Goal: Task Accomplishment & Management: Manage account settings

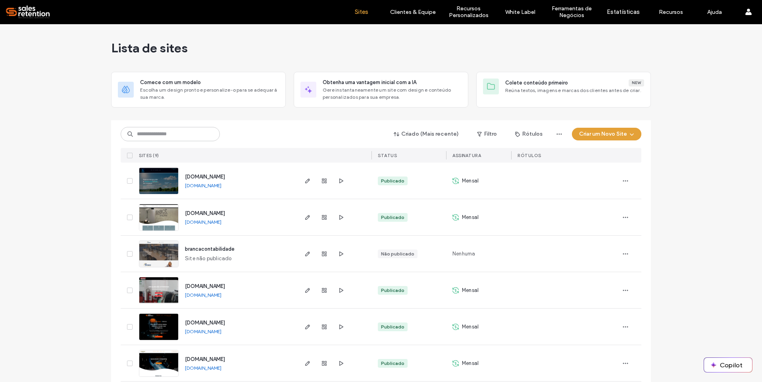
click at [579, 133] on button "Criar um Novo Site" at bounding box center [606, 134] width 69 height 13
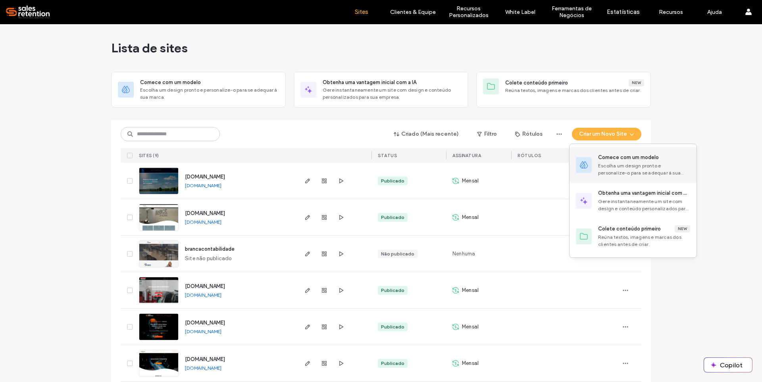
click at [613, 163] on div "Escolha um design pronto e personalize-o para se adequar à sua marca." at bounding box center [644, 169] width 92 height 14
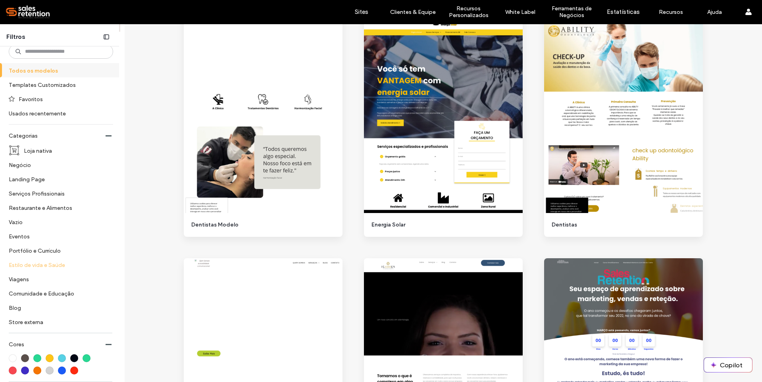
scroll to position [159, 0]
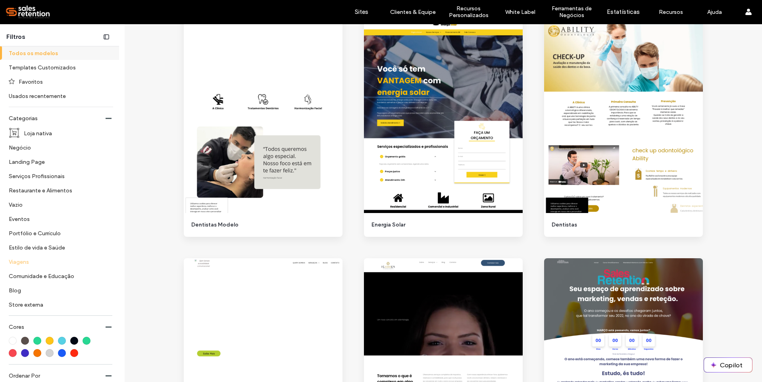
click at [54, 265] on label "Viagens" at bounding box center [58, 262] width 98 height 14
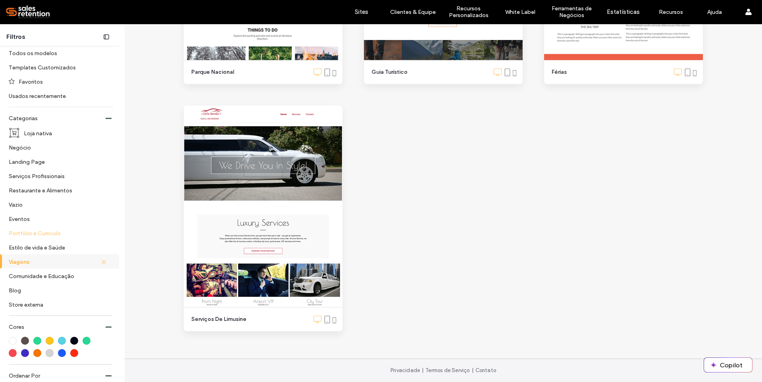
scroll to position [119, 0]
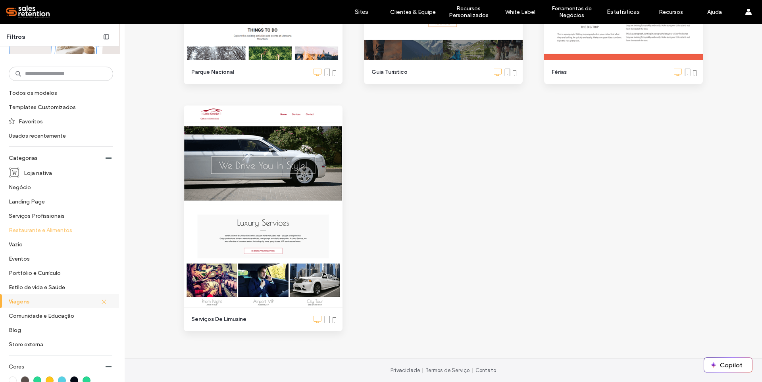
click at [52, 231] on label "Restaurante e Alimentos" at bounding box center [58, 230] width 98 height 14
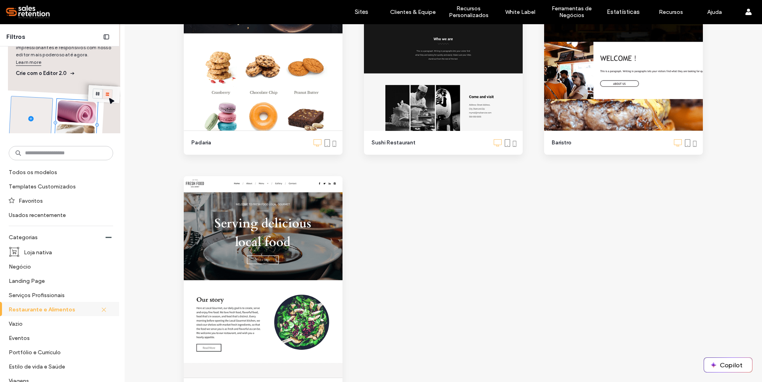
scroll to position [985, 0]
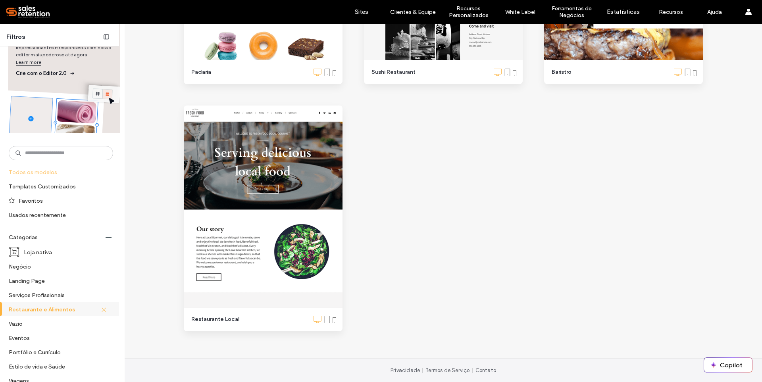
click at [38, 173] on label "Todos os modelos" at bounding box center [60, 172] width 103 height 14
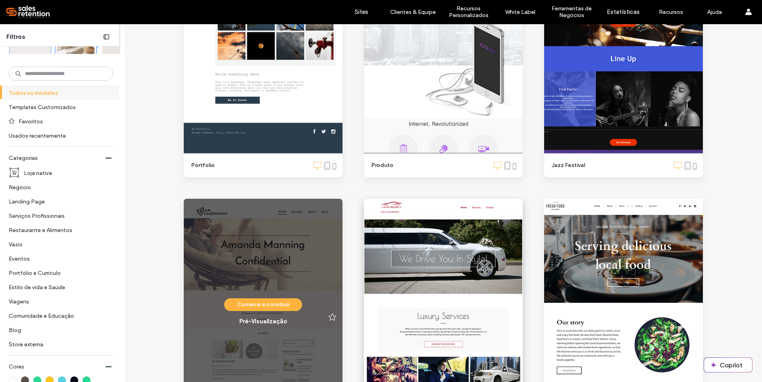
scroll to position [10030, 0]
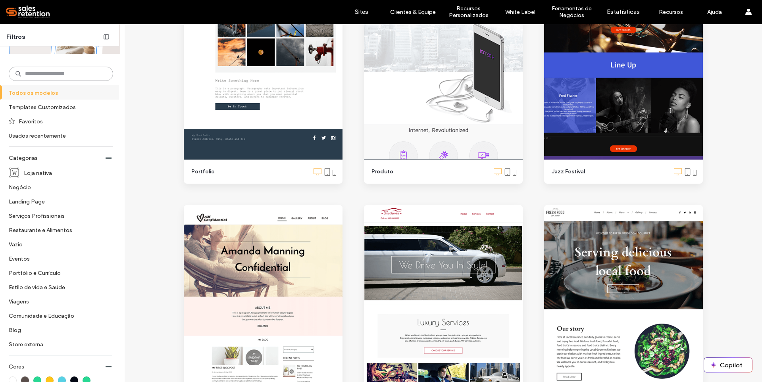
click at [51, 77] on input at bounding box center [61, 74] width 104 height 14
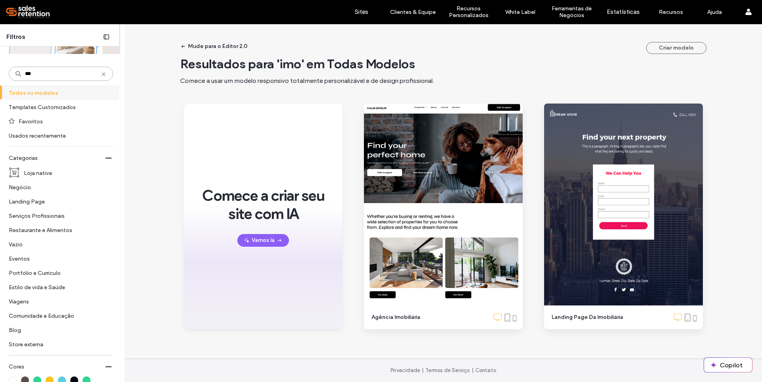
scroll to position [0, 0]
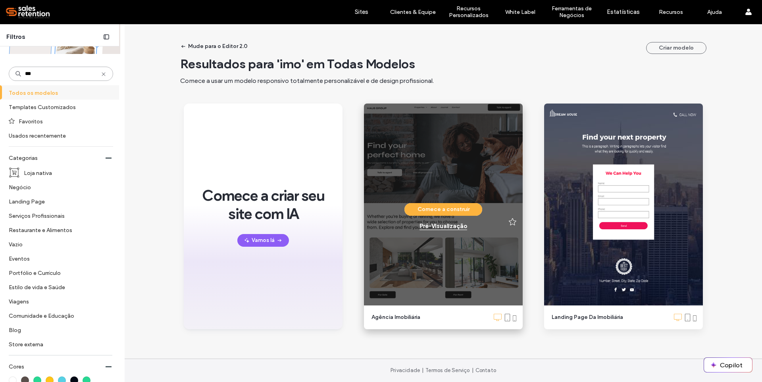
type input "***"
click at [447, 226] on div "Pré-Visualizaçāo" at bounding box center [443, 226] width 48 height 7
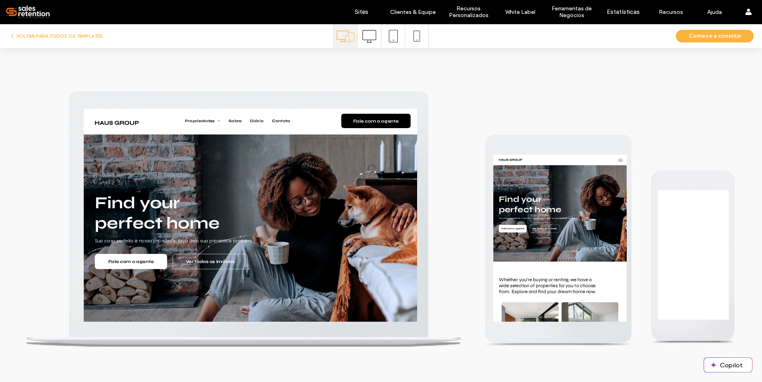
click at [369, 38] on icon at bounding box center [369, 36] width 14 height 14
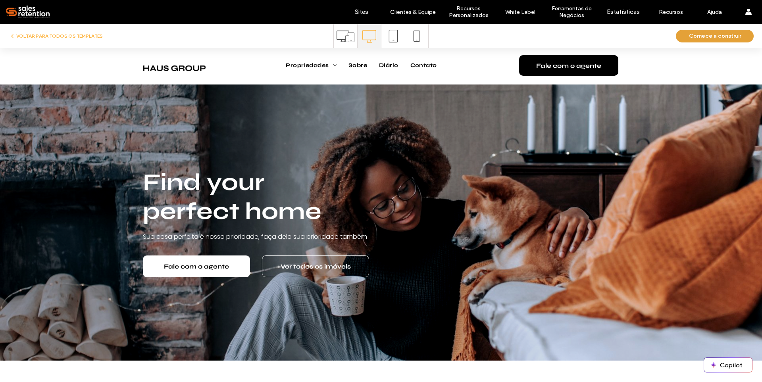
click at [704, 36] on button "Comece a construir" at bounding box center [715, 36] width 78 height 13
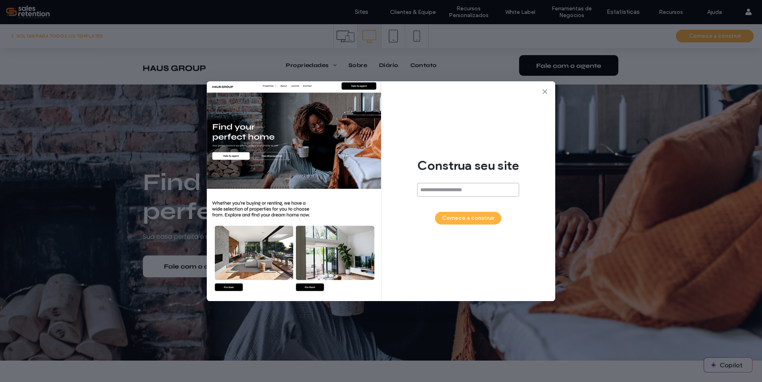
click at [440, 185] on input at bounding box center [468, 190] width 102 height 14
type input "**********"
click at [467, 217] on button "Comece a construir" at bounding box center [468, 218] width 66 height 13
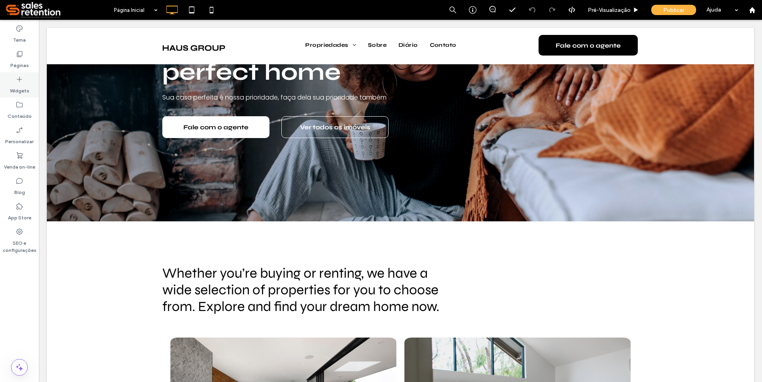
click at [19, 80] on use at bounding box center [19, 79] width 5 height 5
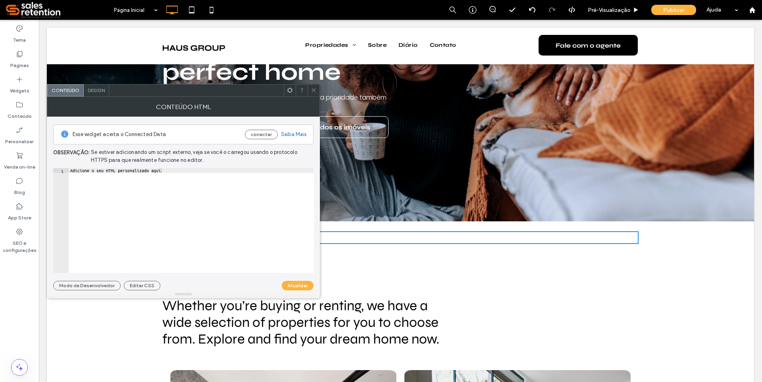
type textarea "**********"
drag, startPoint x: 70, startPoint y: 172, endPoint x: 171, endPoint y: 169, distance: 100.8
click at [171, 169] on div "Adicione o seu HTML personalizado aqui" at bounding box center [191, 225] width 245 height 114
paste textarea "Cursor at row 1"
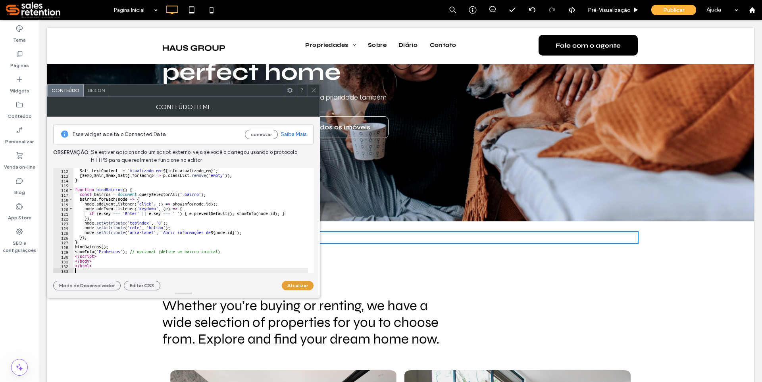
click at [299, 284] on button "Atualizar" at bounding box center [298, 286] width 32 height 10
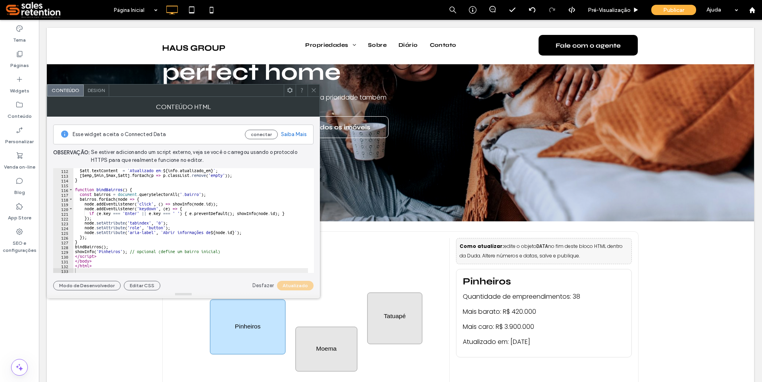
click at [311, 91] on icon at bounding box center [314, 90] width 6 height 6
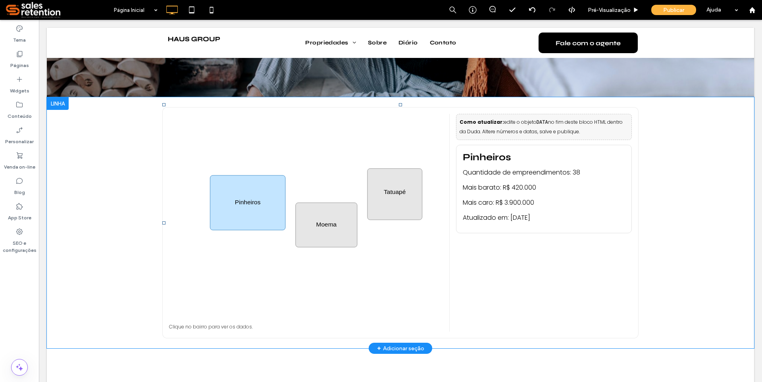
scroll to position [238, 0]
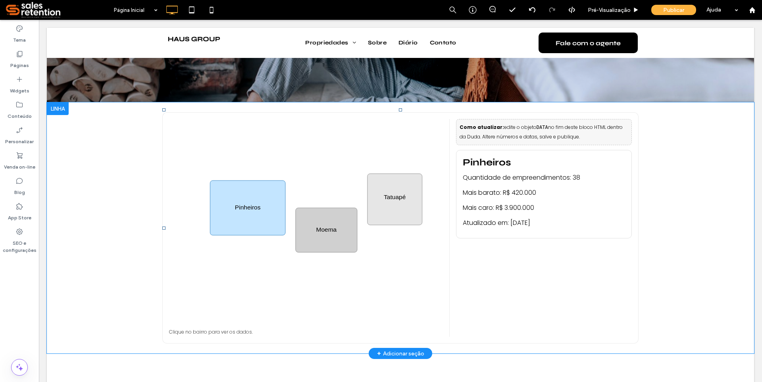
click at [342, 238] on rect "Abrir informações de Moema" at bounding box center [326, 230] width 61 height 44
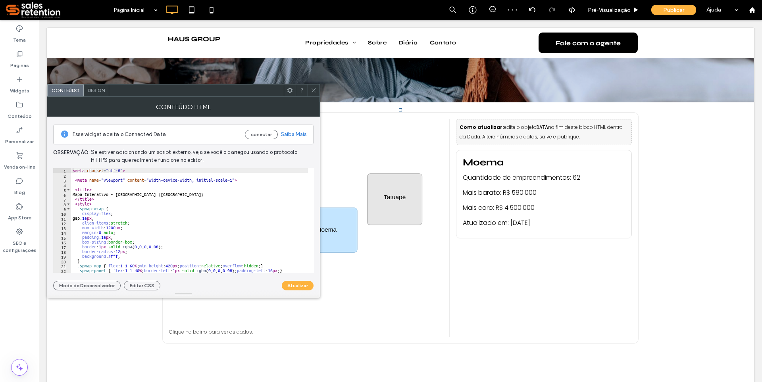
click at [314, 94] on span at bounding box center [314, 91] width 6 height 12
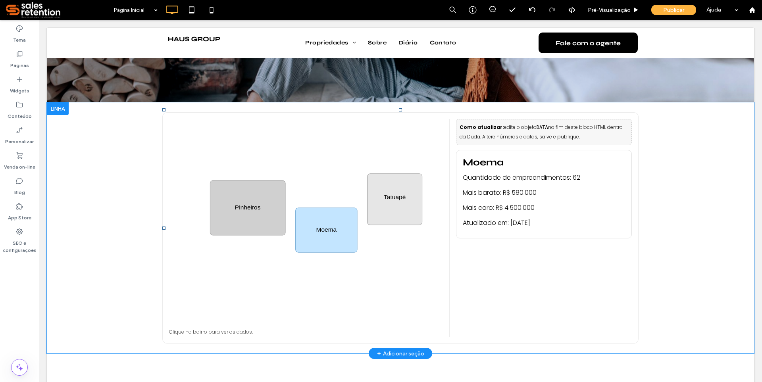
click at [254, 222] on rect "Abrir informações de Pinheiros" at bounding box center [247, 208] width 75 height 55
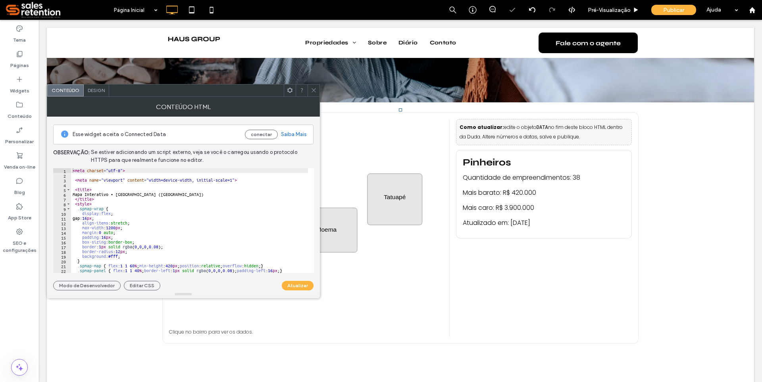
click at [312, 91] on icon at bounding box center [314, 90] width 6 height 6
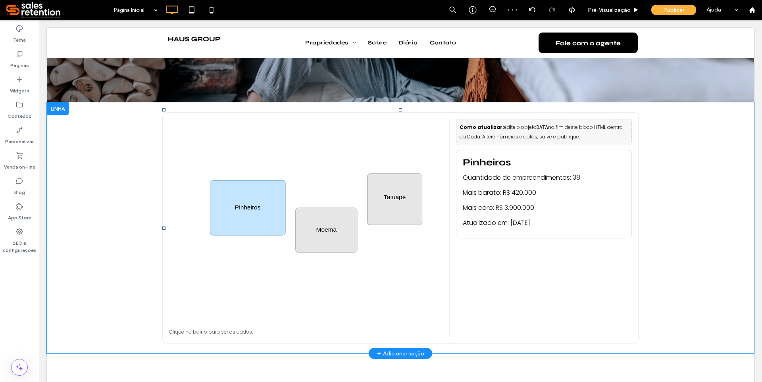
click at [321, 166] on icon "Mapa simplificado (DEMO) Pinheiros Moema Tatuapé" at bounding box center [306, 221] width 274 height 205
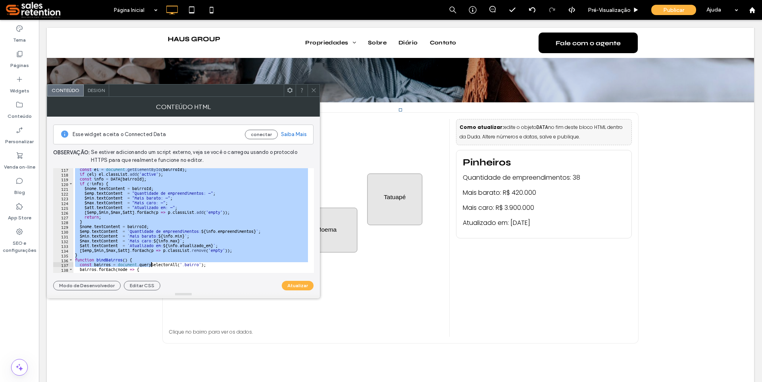
scroll to position [615, 0]
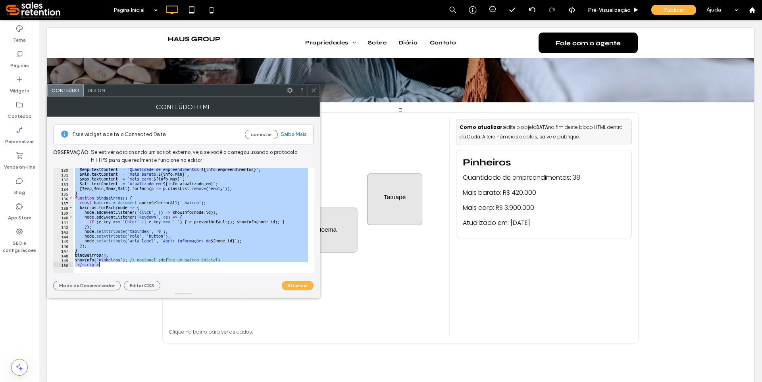
drag, startPoint x: 111, startPoint y: 192, endPoint x: 224, endPoint y: 305, distance: 159.9
type textarea "**********"
paste textarea "Cursor at row 150"
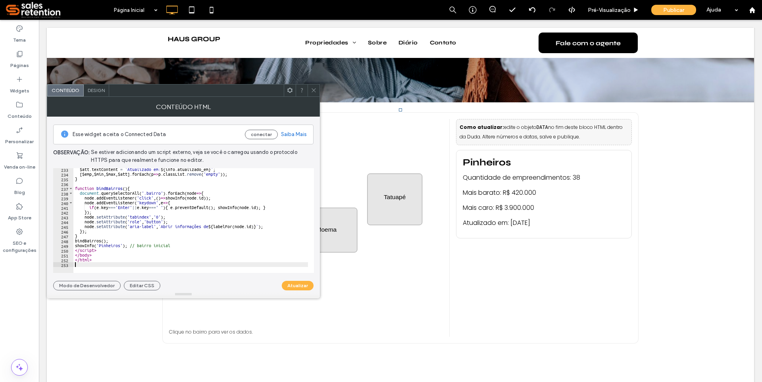
click at [296, 290] on div at bounding box center [183, 294] width 273 height 8
click at [299, 286] on button "Atualizar" at bounding box center [298, 286] width 32 height 10
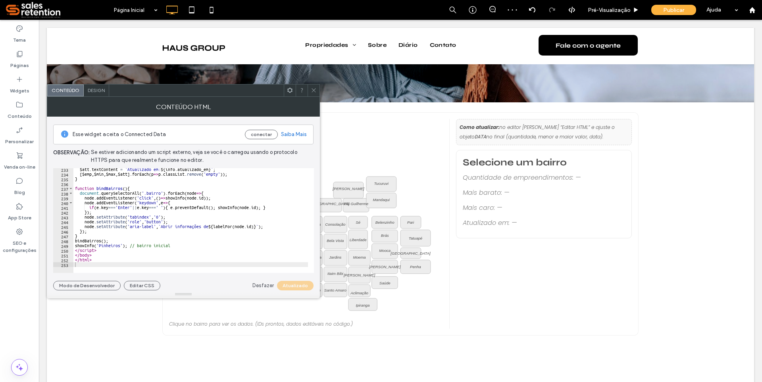
click at [315, 88] on icon at bounding box center [314, 90] width 6 height 6
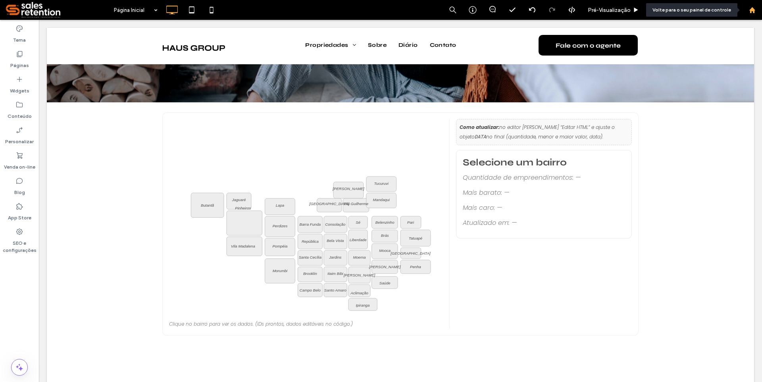
click at [753, 10] on use at bounding box center [752, 10] width 6 height 6
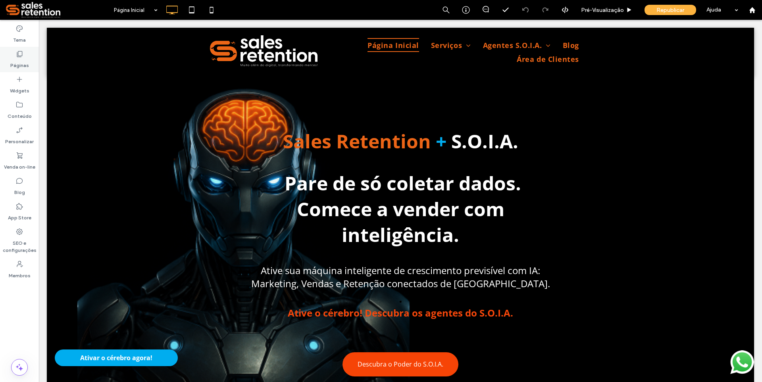
click at [21, 60] on label "Páginas" at bounding box center [19, 63] width 19 height 11
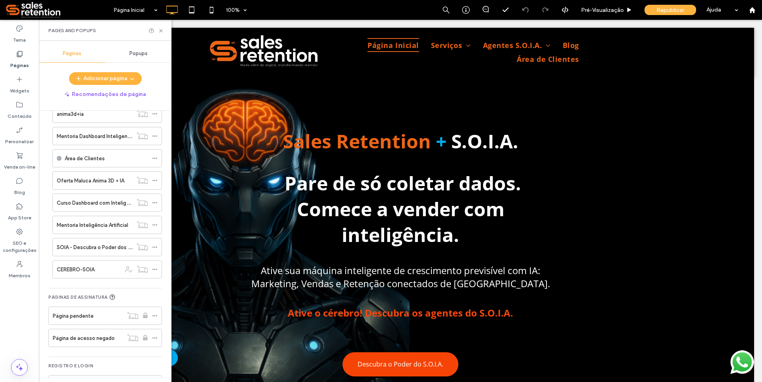
scroll to position [517, 0]
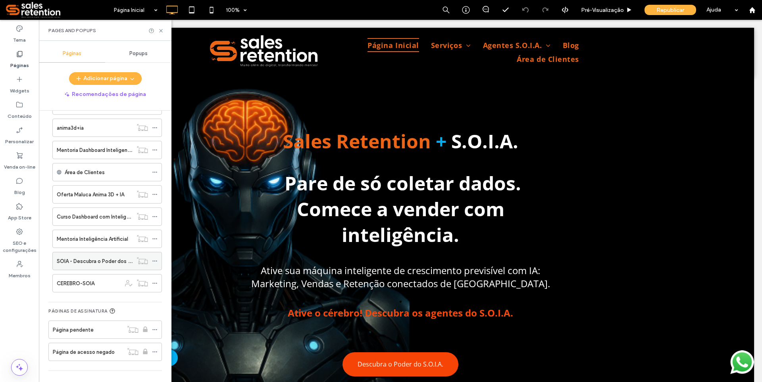
click at [152, 263] on icon at bounding box center [155, 261] width 6 height 6
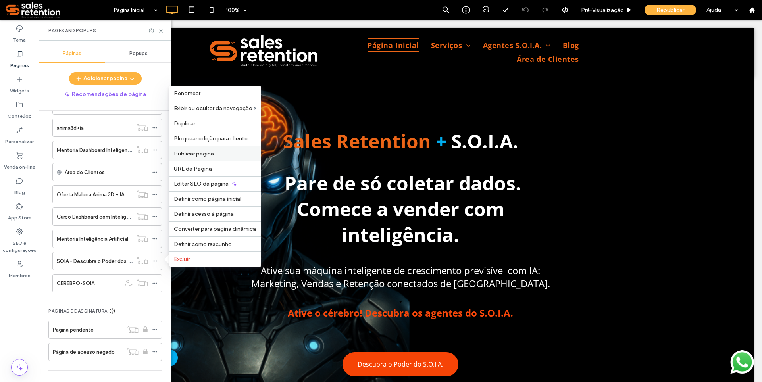
click at [192, 155] on span "Publicar página" at bounding box center [194, 153] width 40 height 7
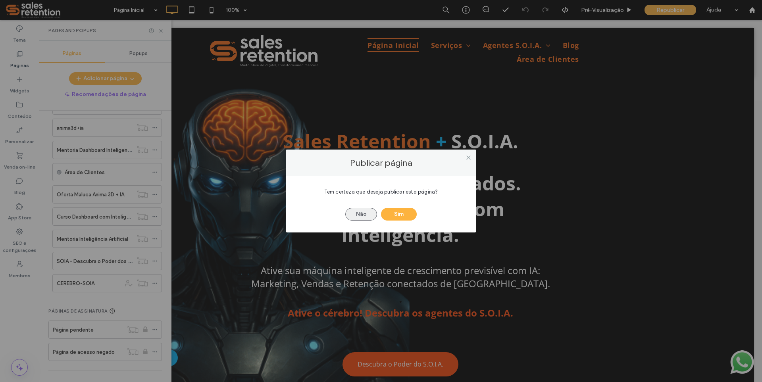
click at [366, 213] on button "Não" at bounding box center [361, 214] width 32 height 13
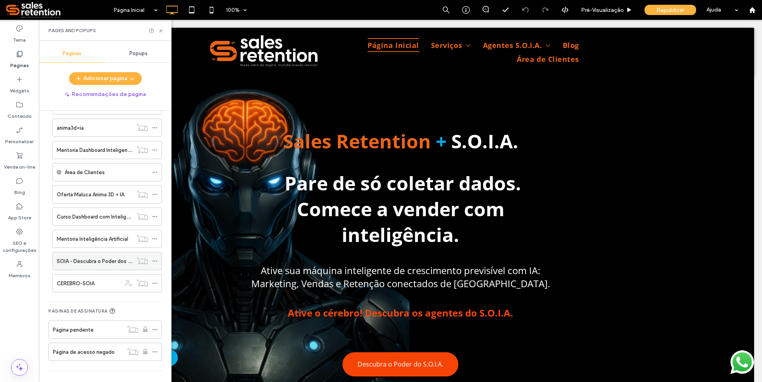
click at [156, 259] on icon at bounding box center [155, 261] width 6 height 6
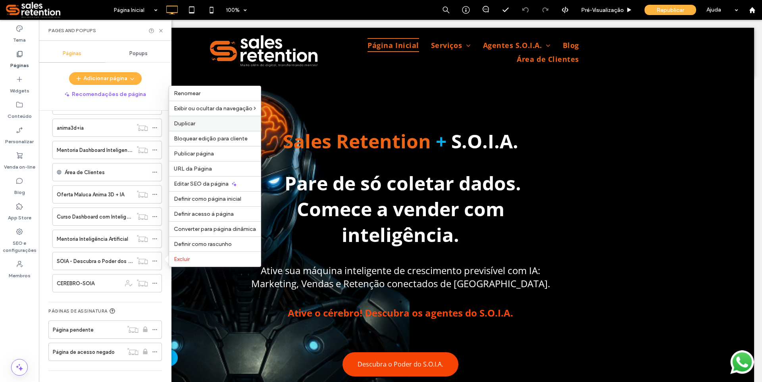
click at [184, 127] on span "Duplicar" at bounding box center [184, 123] width 21 height 7
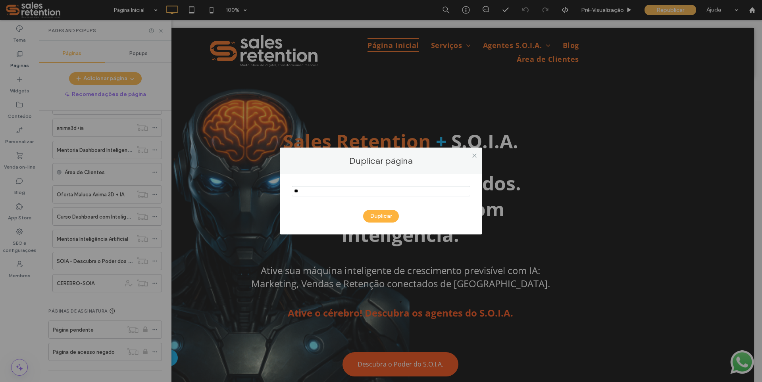
type input "*"
type input "**********"
click at [382, 219] on button "Duplicar" at bounding box center [381, 216] width 36 height 13
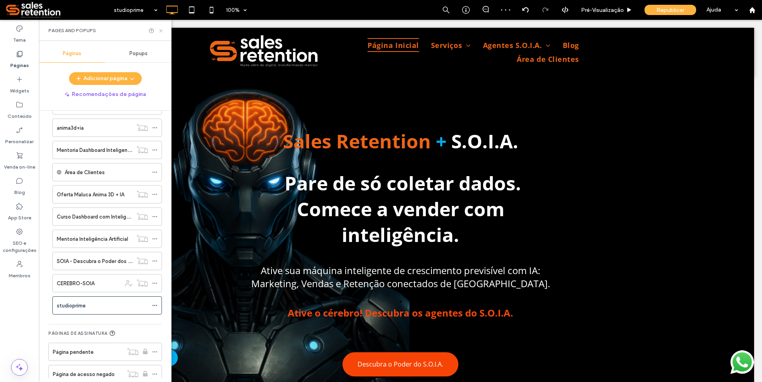
click at [160, 31] on icon at bounding box center [161, 31] width 6 height 6
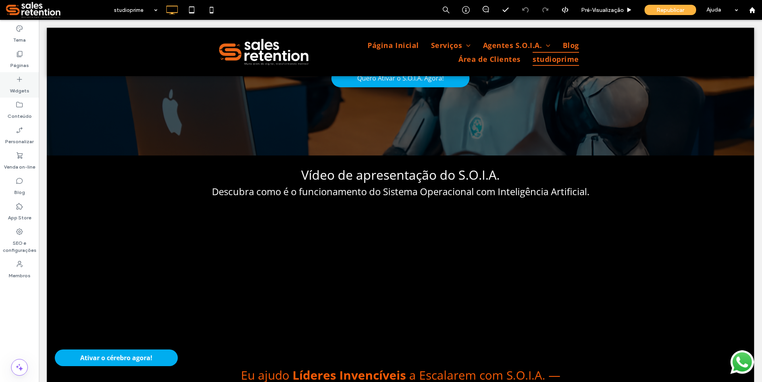
click at [16, 79] on icon at bounding box center [19, 79] width 8 height 8
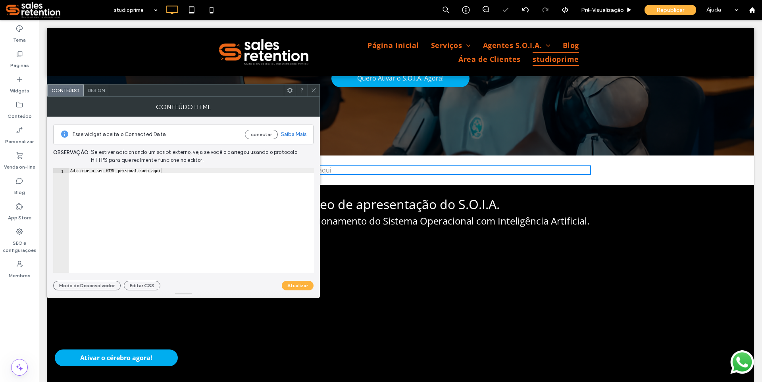
type textarea "**********"
drag, startPoint x: 147, startPoint y: 169, endPoint x: 57, endPoint y: 172, distance: 89.7
click at [57, 172] on div "**********" at bounding box center [183, 220] width 261 height 105
paste textarea "Cursor at row 1"
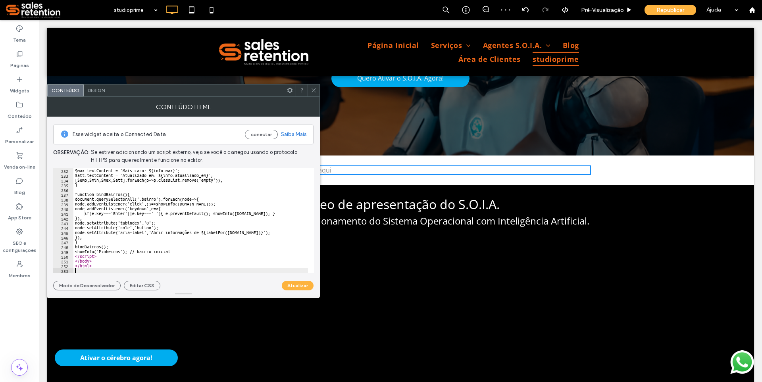
scroll to position [1100, 0]
click at [302, 288] on button "Atualizar" at bounding box center [298, 286] width 32 height 10
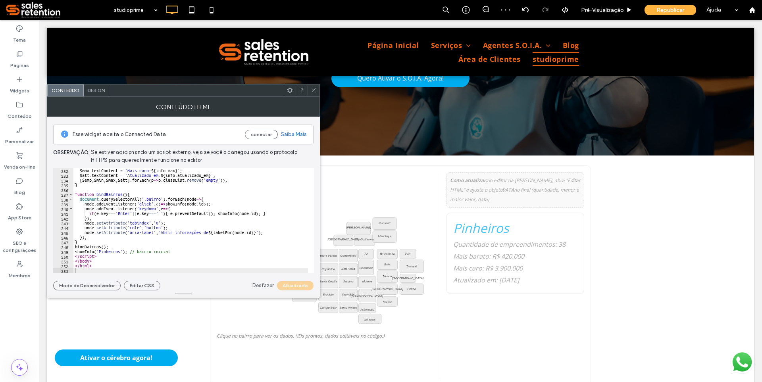
click at [314, 87] on icon at bounding box center [314, 90] width 6 height 6
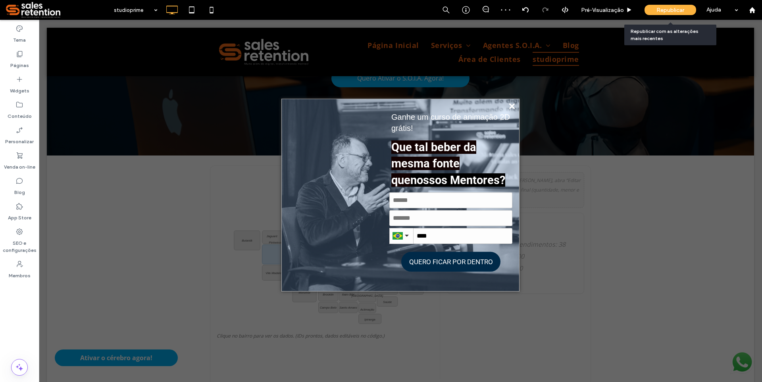
click at [678, 12] on span "Republicar" at bounding box center [670, 10] width 28 height 7
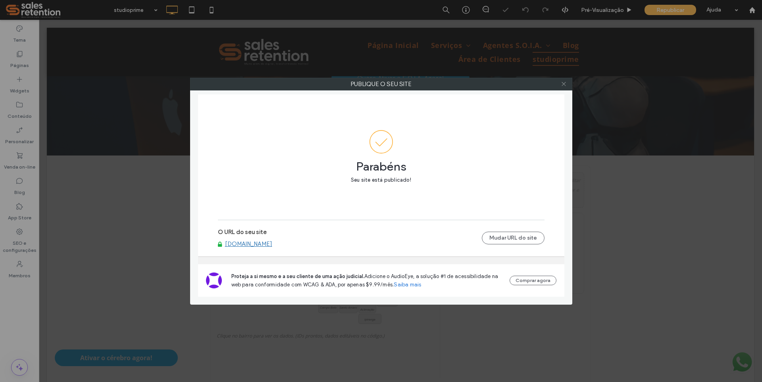
click at [565, 83] on icon at bounding box center [564, 84] width 6 height 6
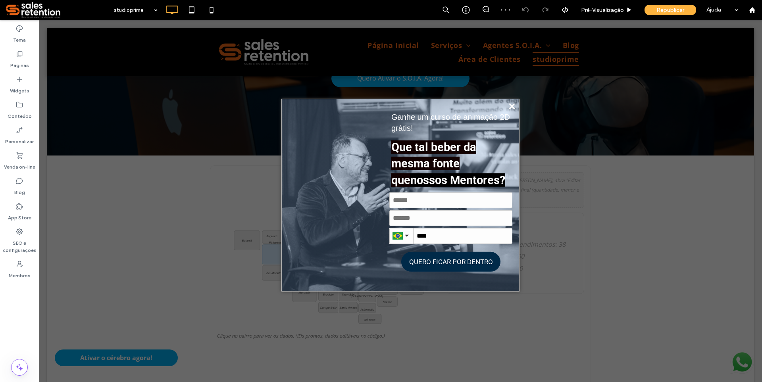
click at [509, 107] on icon at bounding box center [512, 106] width 6 height 6
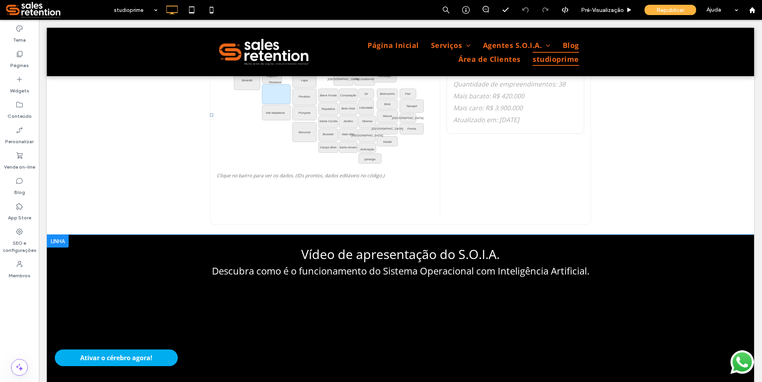
scroll to position [436, 0]
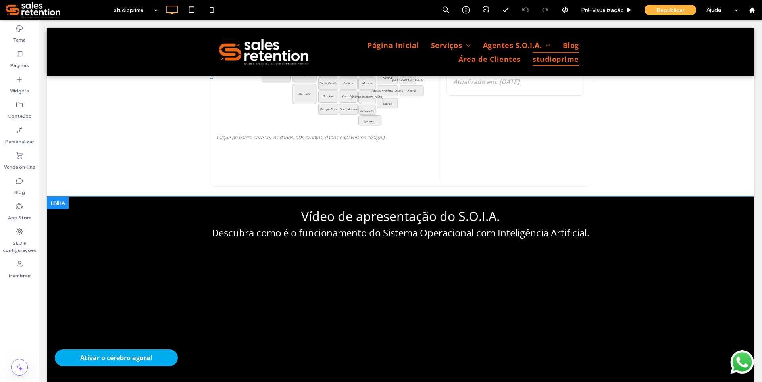
click at [187, 265] on div "Vídeo de apresentação do S.O.I.A. Descubra como é o funcionamento do Sistema Op…" at bounding box center [400, 297] width 707 height 201
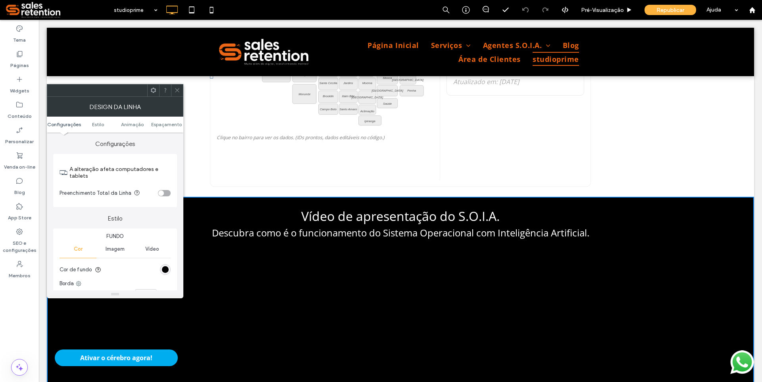
click at [151, 89] on icon at bounding box center [153, 90] width 6 height 6
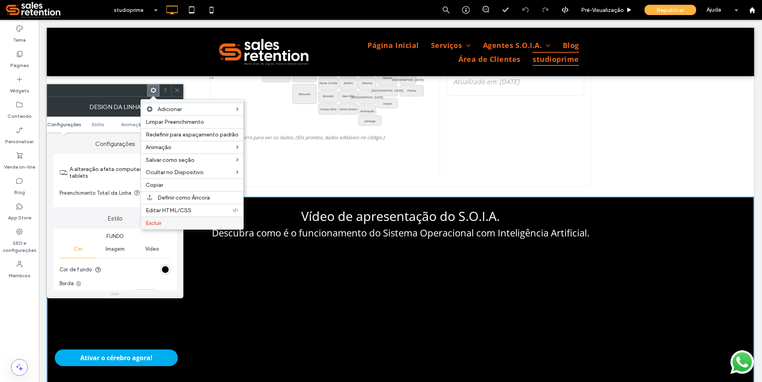
click at [171, 223] on label "Excluir" at bounding box center [192, 223] width 93 height 7
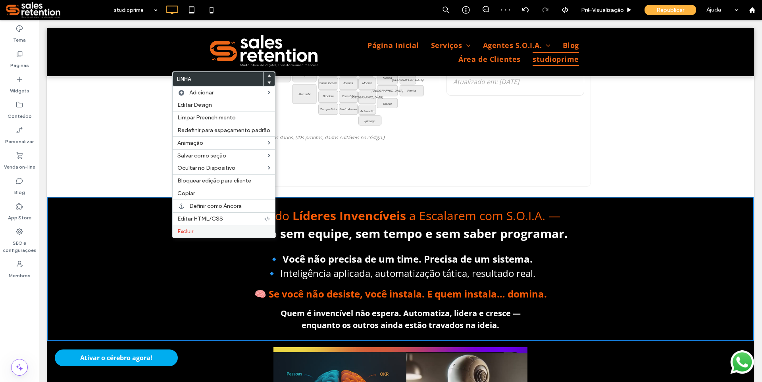
click at [189, 229] on span "Excluir" at bounding box center [185, 231] width 16 height 7
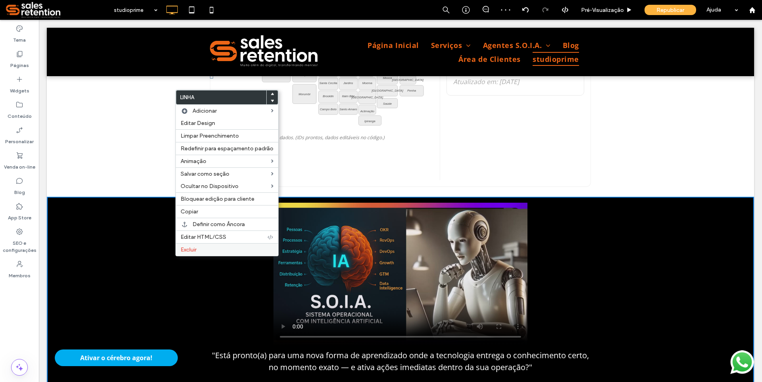
click at [182, 246] on div "Excluir" at bounding box center [227, 249] width 102 height 13
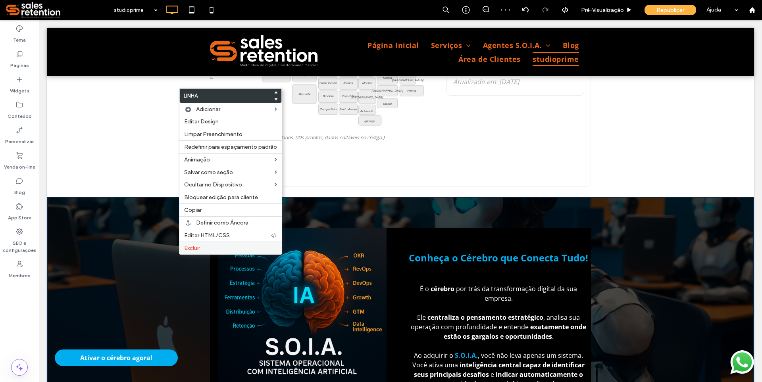
click at [191, 248] on span "Excluir" at bounding box center [192, 248] width 16 height 7
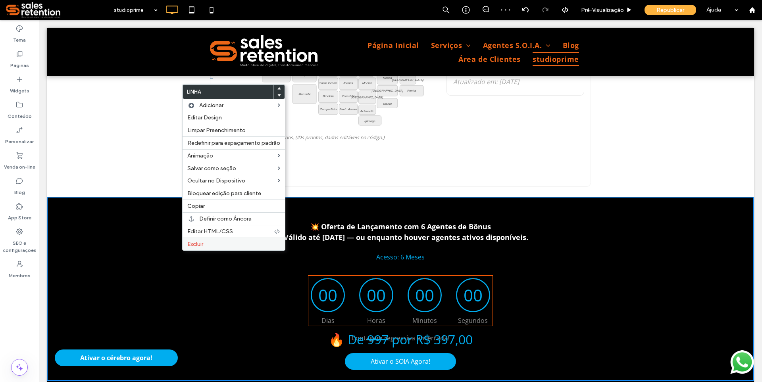
click at [197, 242] on span "Excluir" at bounding box center [195, 244] width 16 height 7
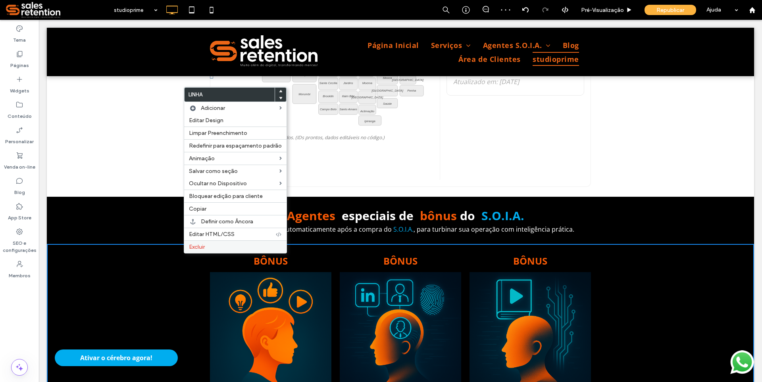
click at [188, 245] on div "Excluir" at bounding box center [235, 246] width 102 height 13
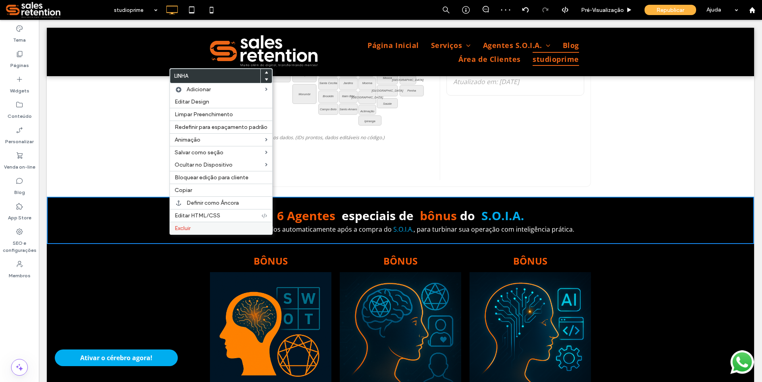
click at [182, 232] on div "Excluir" at bounding box center [221, 228] width 102 height 13
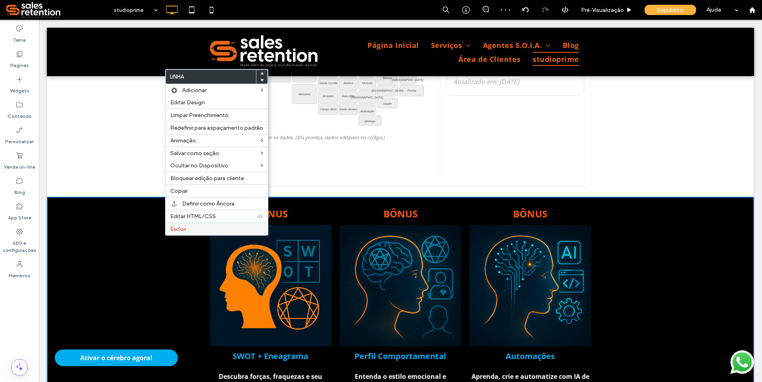
click at [177, 230] on span "Excluir" at bounding box center [178, 229] width 16 height 7
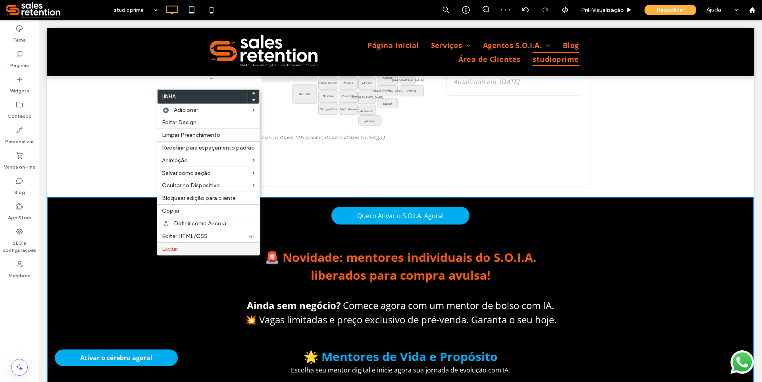
click at [171, 247] on span "Excluir" at bounding box center [170, 249] width 16 height 7
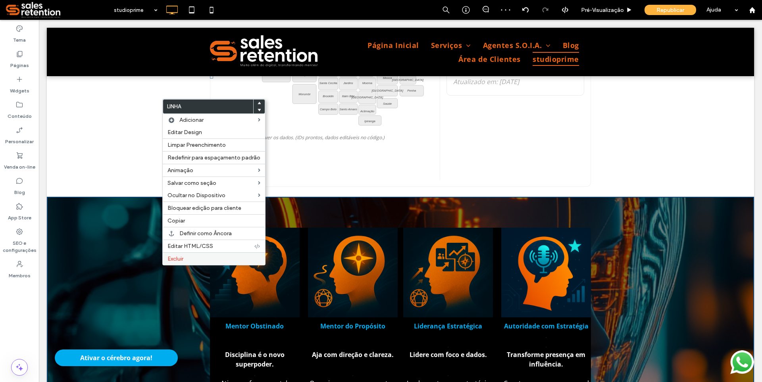
click at [171, 258] on span "Excluir" at bounding box center [175, 258] width 16 height 7
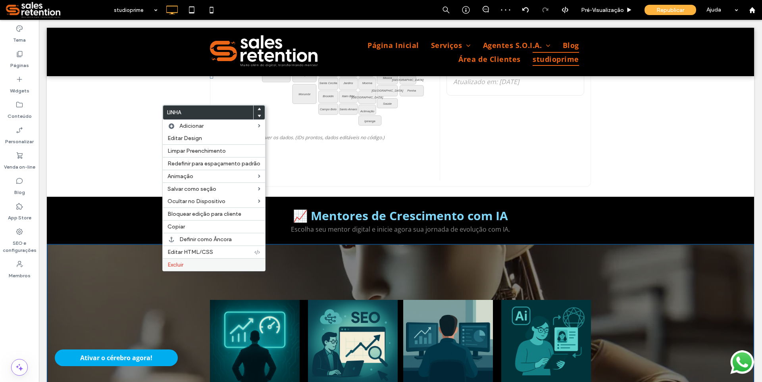
click at [177, 264] on span "Excluir" at bounding box center [175, 264] width 16 height 7
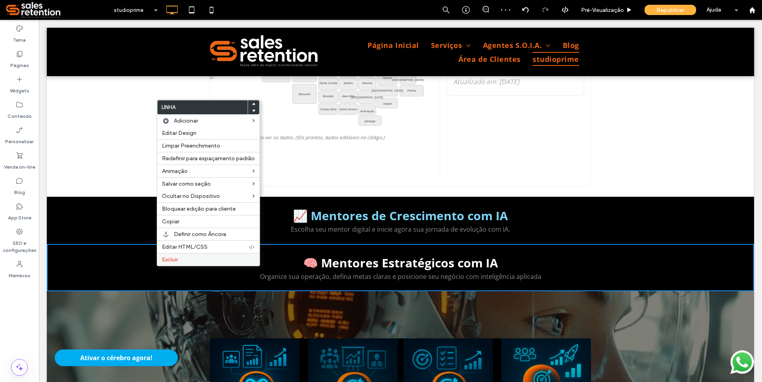
click at [172, 257] on span "Excluir" at bounding box center [170, 259] width 16 height 7
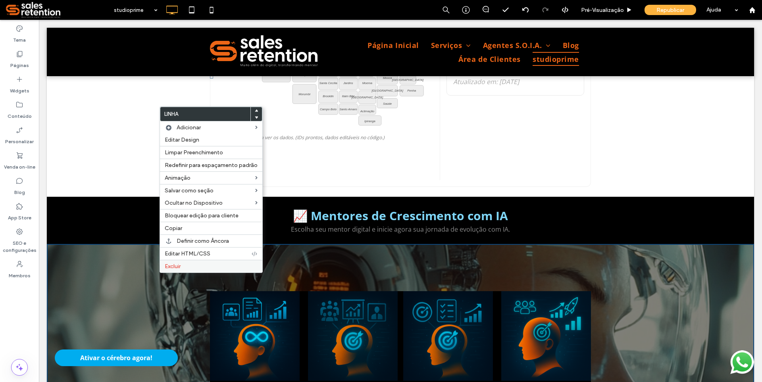
click at [172, 267] on span "Excluir" at bounding box center [173, 266] width 16 height 7
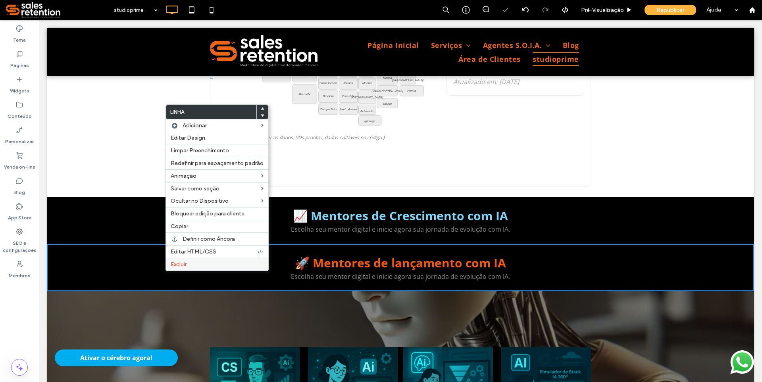
click at [172, 261] on span "Excluir" at bounding box center [179, 264] width 16 height 7
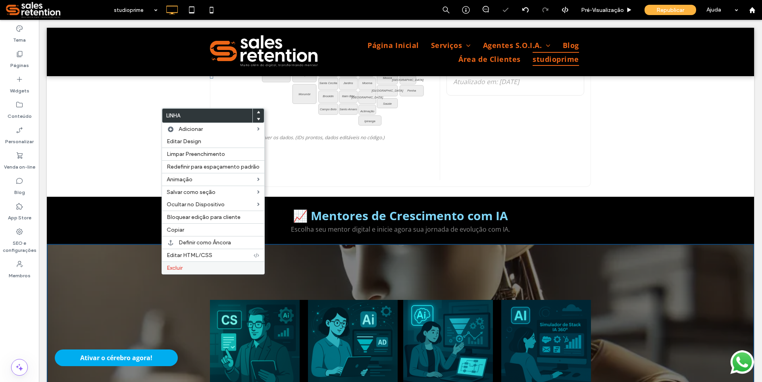
click at [174, 267] on span "Excluir" at bounding box center [175, 268] width 16 height 7
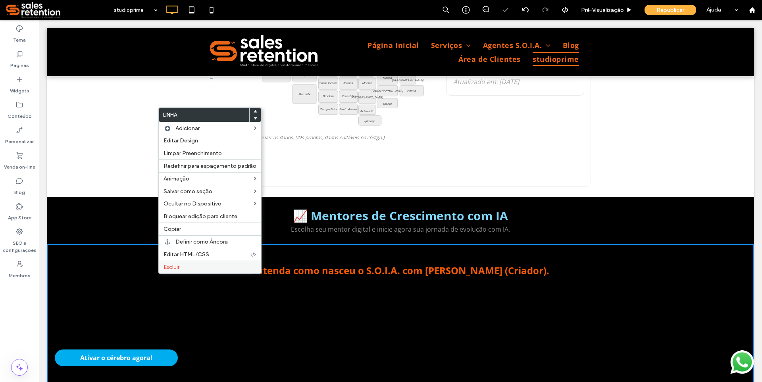
click at [165, 268] on span "Excluir" at bounding box center [171, 267] width 16 height 7
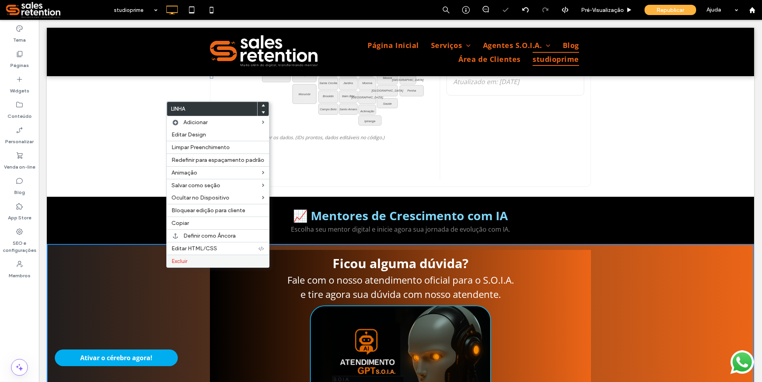
click at [169, 262] on div "Excluir" at bounding box center [218, 261] width 102 height 13
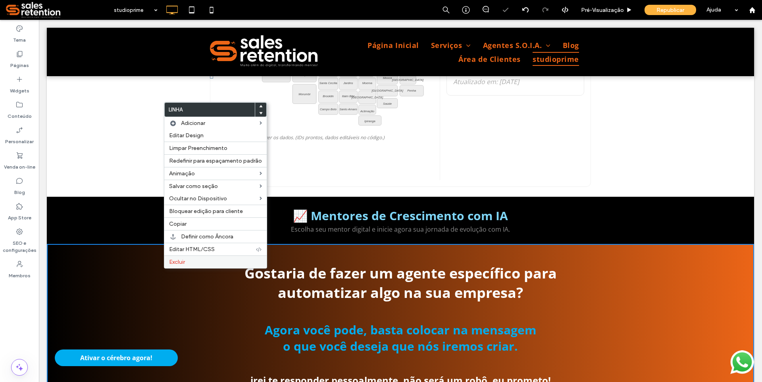
click at [175, 261] on span "Excluir" at bounding box center [177, 262] width 16 height 7
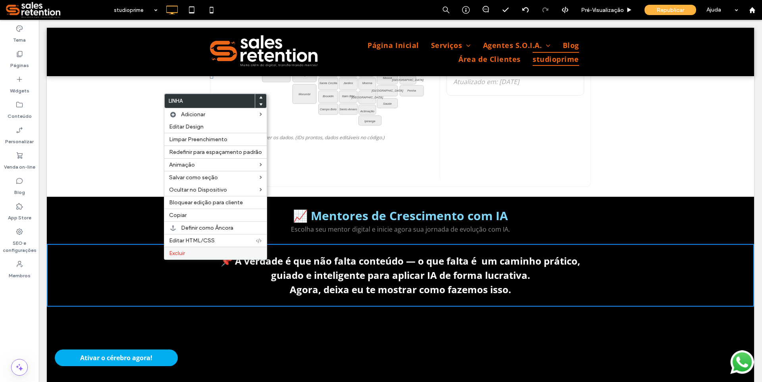
click at [177, 252] on span "Excluir" at bounding box center [177, 253] width 16 height 7
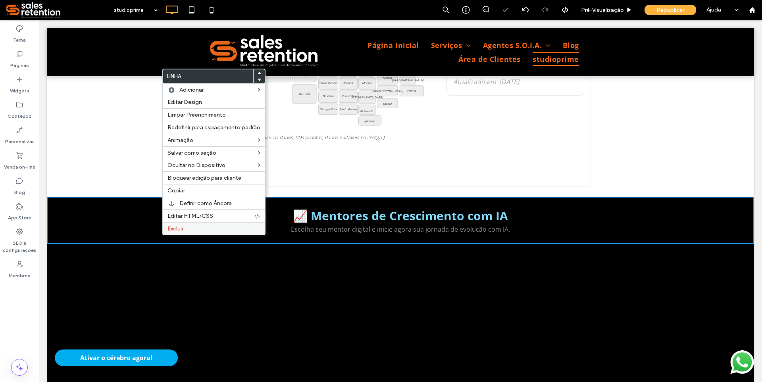
click at [177, 229] on span "Excluir" at bounding box center [175, 228] width 16 height 7
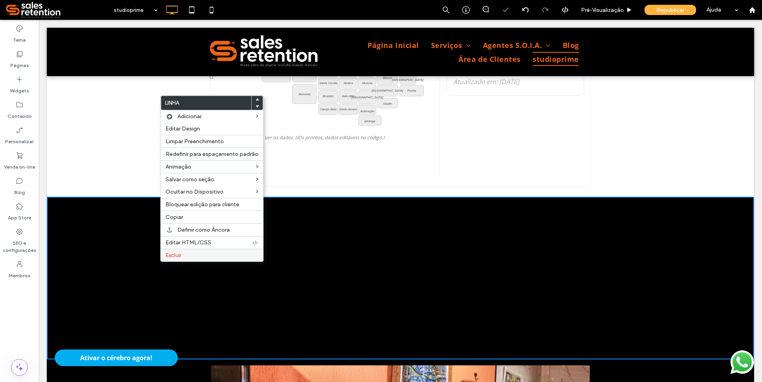
click at [178, 251] on div "Excluir" at bounding box center [212, 255] width 102 height 13
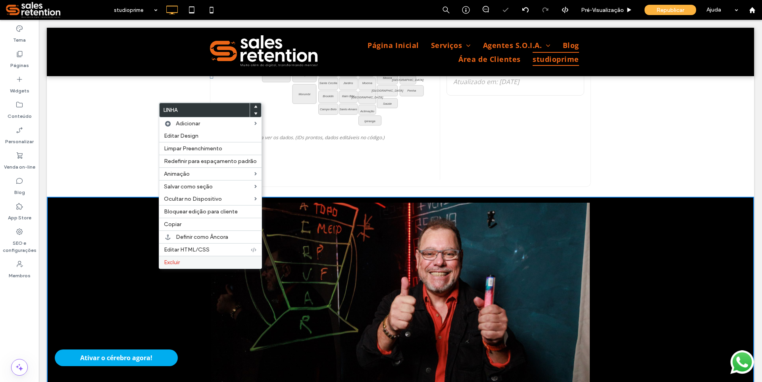
click at [175, 262] on span "Excluir" at bounding box center [172, 262] width 16 height 7
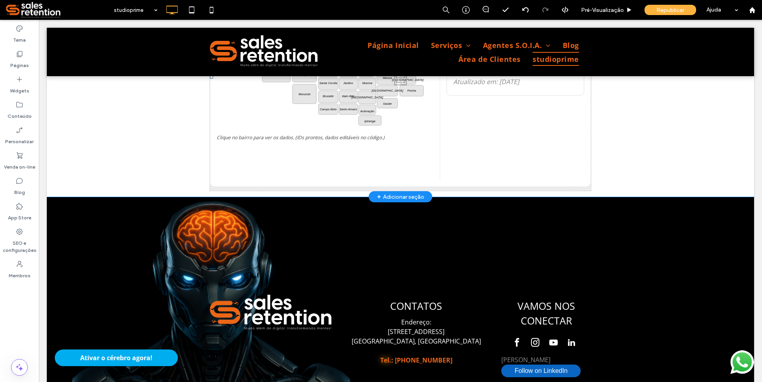
click at [157, 178] on div "Click To Paste Click To Paste Mapa Interativo • São Paulo (Bairros) Pinheiros V…" at bounding box center [400, 77] width 707 height 240
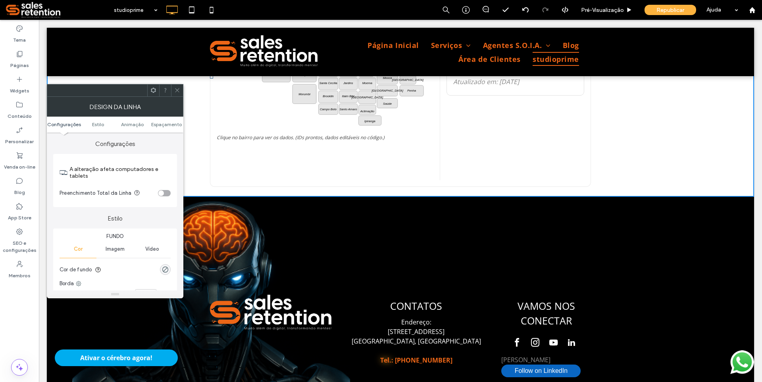
click at [251, 176] on div "Pinheiros Vila Madalena Perdizes Pompéia Lapa Barra Funda Consolação Bela Vista…" at bounding box center [325, 77] width 217 height 206
click at [178, 88] on icon at bounding box center [177, 90] width 6 height 6
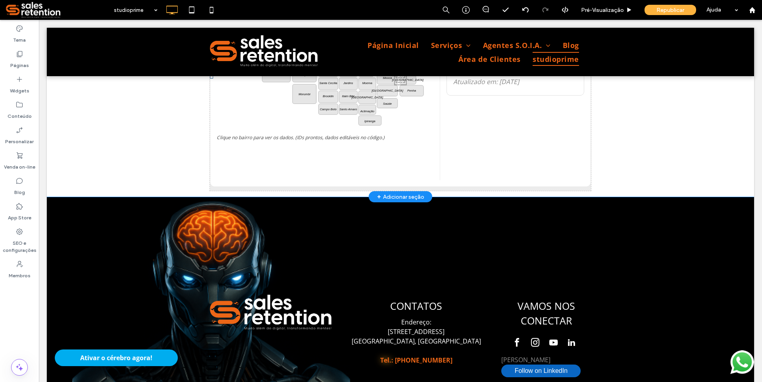
click at [251, 146] on div "Pinheiros Vila Madalena Perdizes Pompéia Lapa Barra Funda Consolação Bela Vista…" at bounding box center [325, 77] width 217 height 206
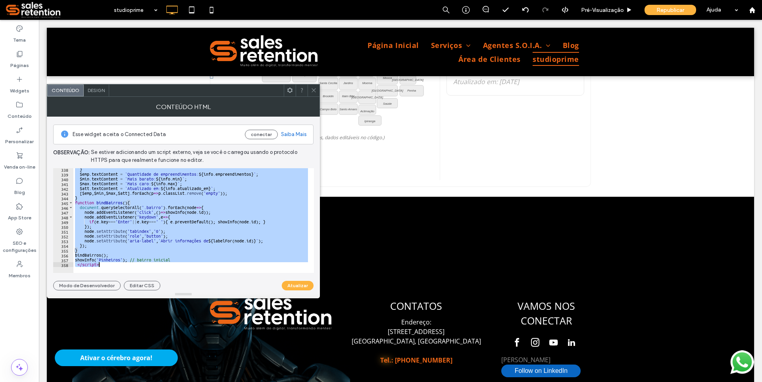
scroll to position [1606, 0]
drag, startPoint x: 110, startPoint y: 190, endPoint x: 213, endPoint y: 306, distance: 155.4
type textarea "**********"
paste textarea "Cursor at row 358"
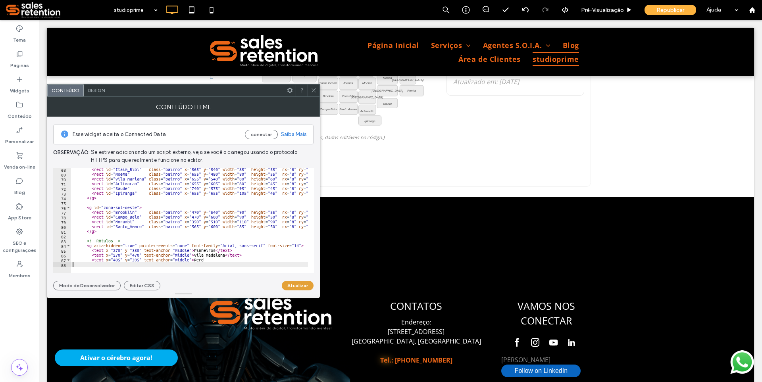
click at [299, 289] on button "Atualizar" at bounding box center [298, 286] width 32 height 10
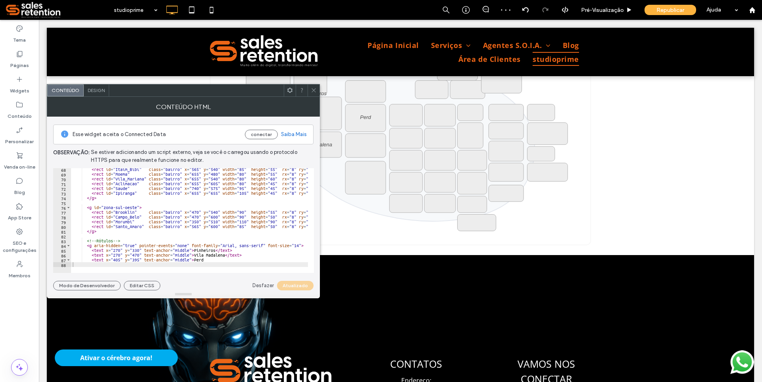
click at [313, 89] on icon at bounding box center [314, 90] width 6 height 6
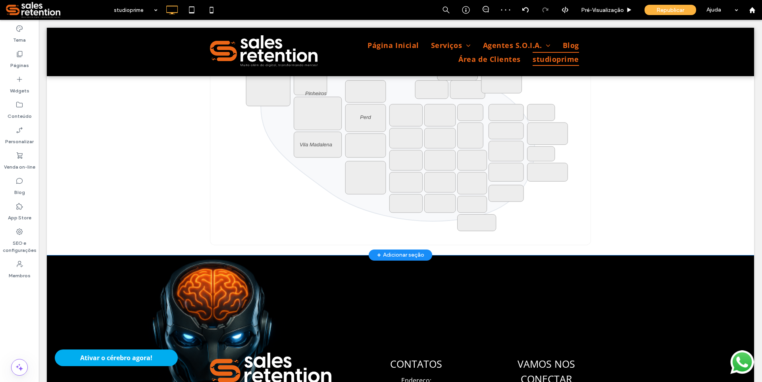
click at [132, 206] on div "Click To Paste Click To Paste Pinheiros Vila Madalena Perd Linha + Adicionar se…" at bounding box center [400, 106] width 707 height 298
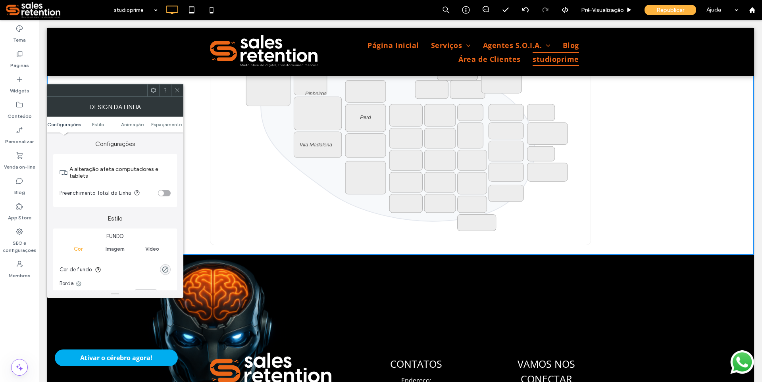
click at [170, 271] on div "rgba(0, 0, 0, 0)" at bounding box center [165, 269] width 11 height 11
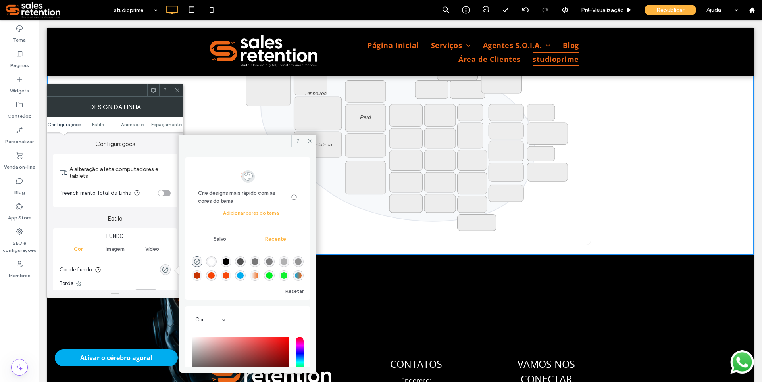
click at [229, 264] on div "rgba(0, 0, 0, 1)" at bounding box center [226, 261] width 7 height 7
type input "***"
type input "****"
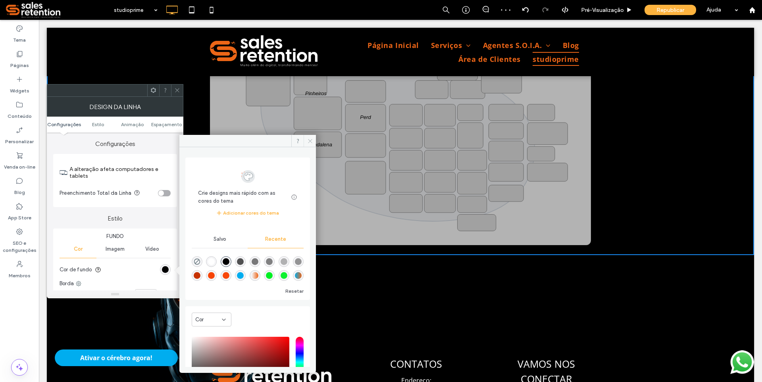
click at [310, 144] on span at bounding box center [309, 141] width 12 height 12
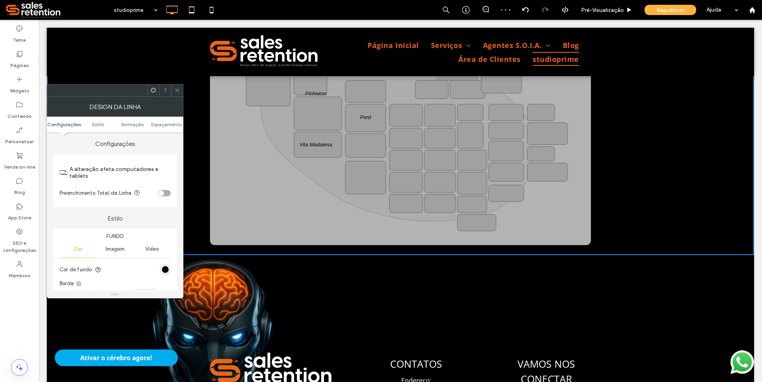
click at [176, 89] on icon at bounding box center [177, 90] width 6 height 6
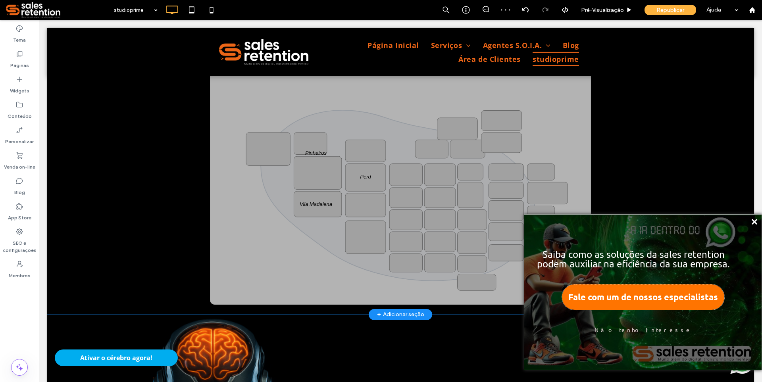
scroll to position [357, 0]
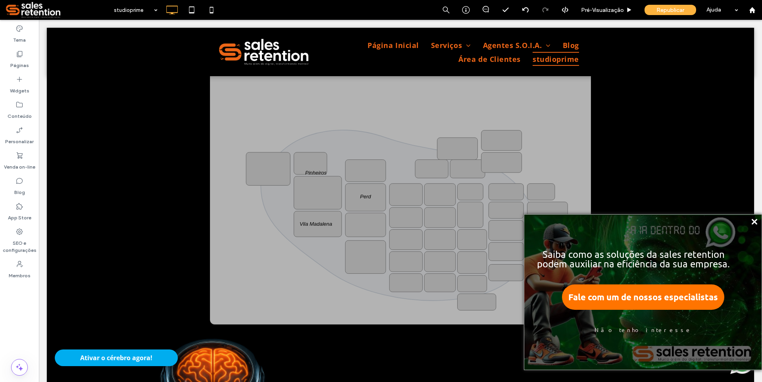
click at [751, 221] on icon "Fechar" at bounding box center [754, 222] width 6 height 6
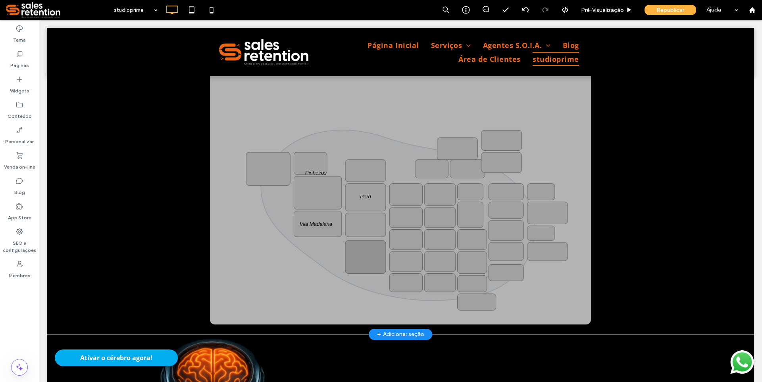
click at [371, 263] on rect "Mapa interativo de São Paulo por bairros" at bounding box center [365, 256] width 40 height 33
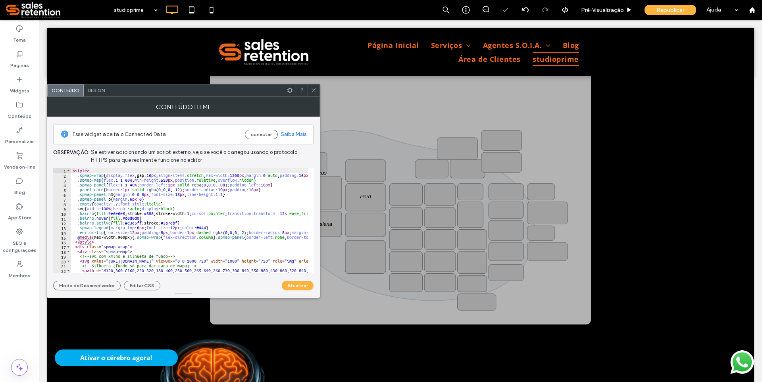
click at [317, 88] on div at bounding box center [313, 91] width 12 height 12
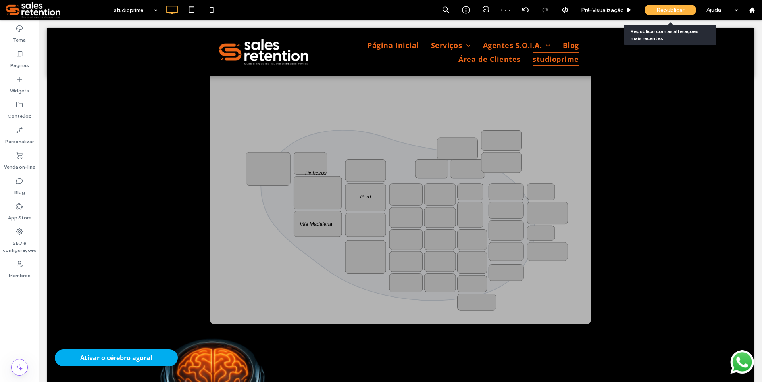
click at [676, 11] on span "Republicar" at bounding box center [670, 10] width 28 height 7
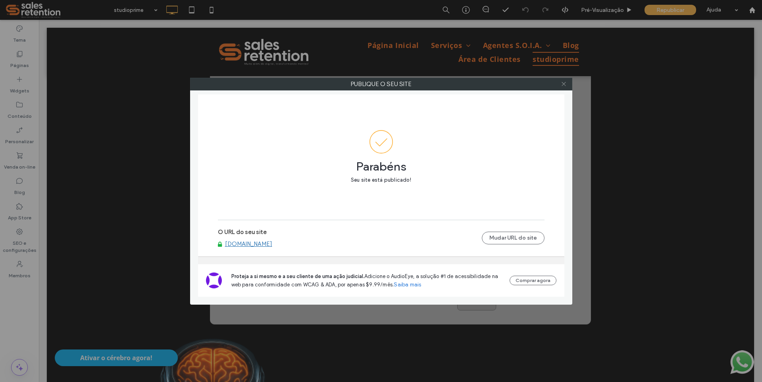
click at [564, 85] on icon at bounding box center [564, 84] width 6 height 6
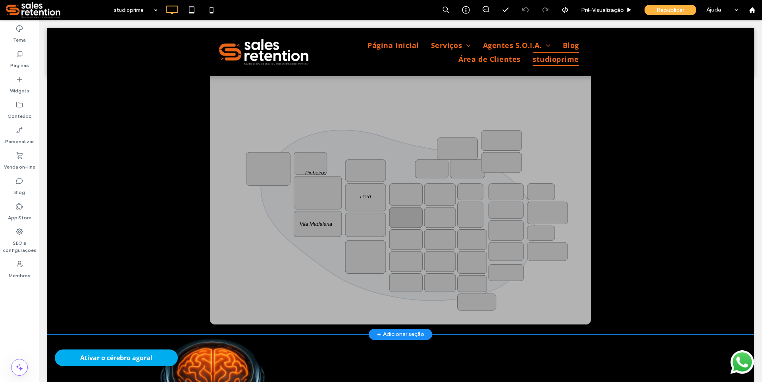
click at [389, 215] on rect "Mapa interativo de São Paulo por bairros" at bounding box center [405, 217] width 33 height 20
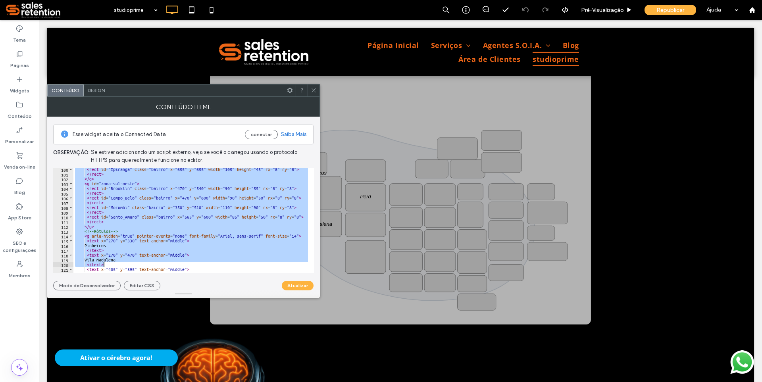
scroll to position [506, 0]
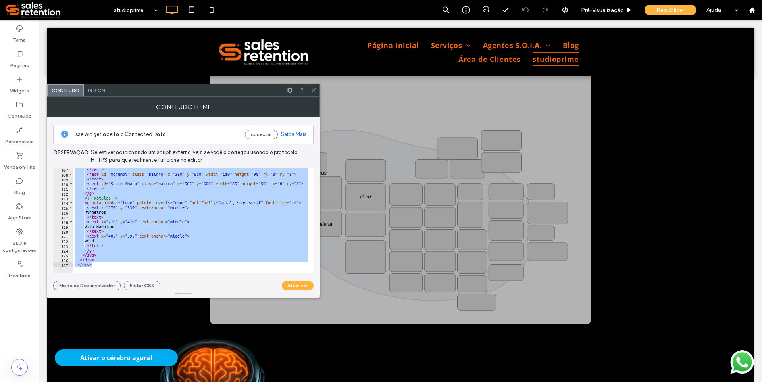
drag, startPoint x: 110, startPoint y: 190, endPoint x: 189, endPoint y: 321, distance: 152.5
type textarea "****** *******"
paste textarea "Cursor at row 127"
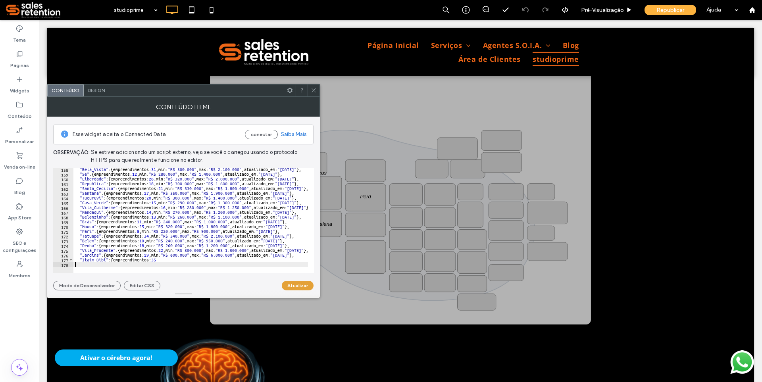
click at [294, 286] on button "Atualizar" at bounding box center [298, 286] width 32 height 10
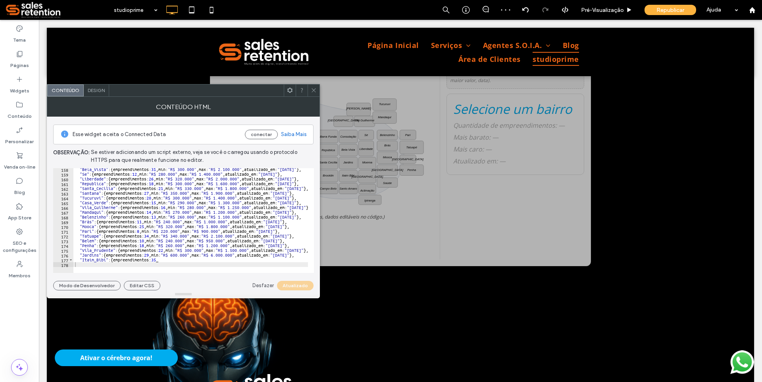
click at [312, 87] on icon at bounding box center [314, 90] width 6 height 6
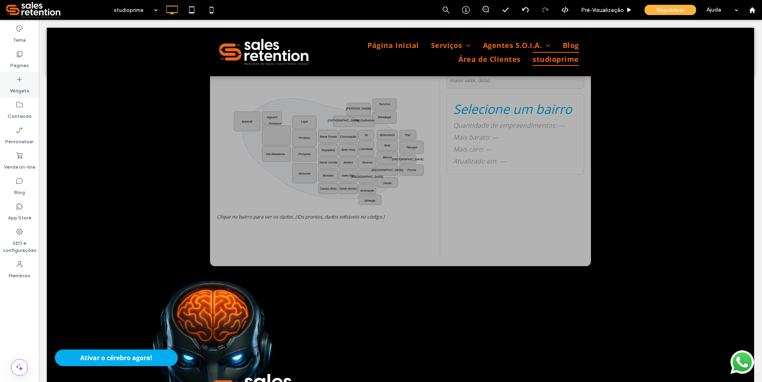
click at [23, 87] on label "Widgets" at bounding box center [19, 88] width 19 height 11
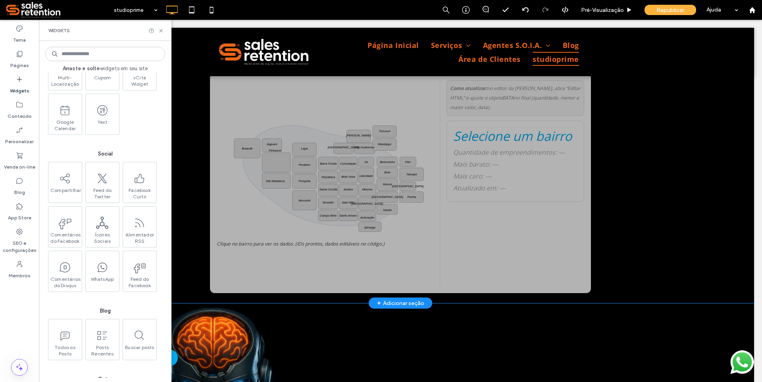
scroll to position [278, 0]
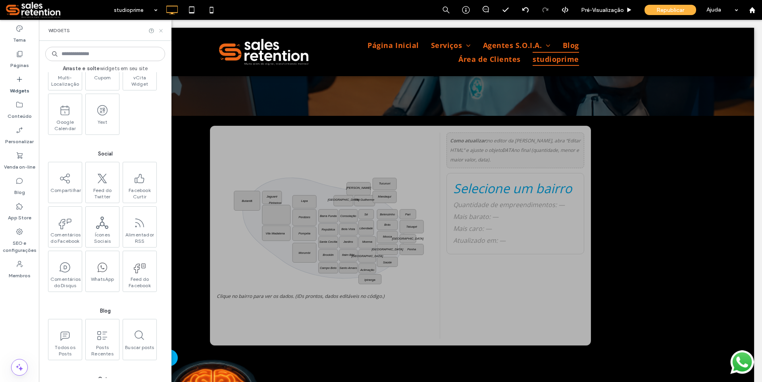
click at [160, 33] on icon at bounding box center [161, 31] width 6 height 6
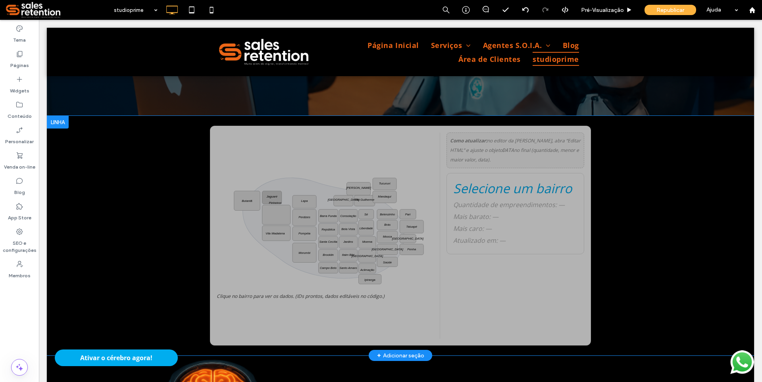
click at [271, 199] on rect "Mapa interativo de São Paulo por bairros" at bounding box center [271, 197] width 19 height 13
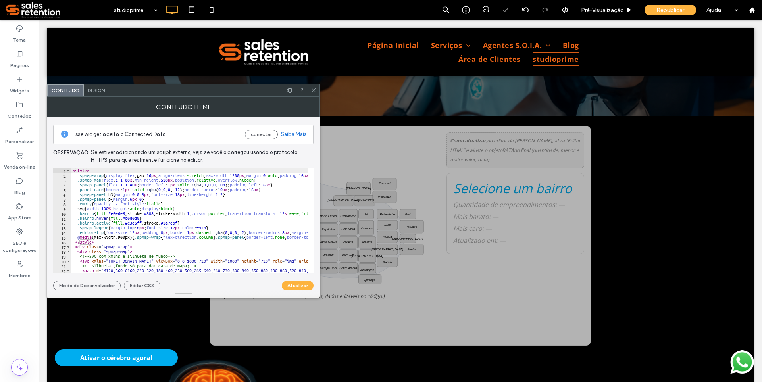
click at [314, 91] on use at bounding box center [313, 90] width 4 height 4
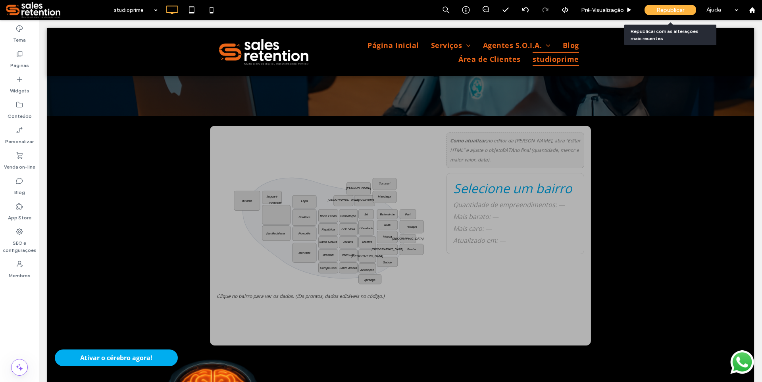
click at [662, 11] on span "Republicar" at bounding box center [670, 10] width 28 height 7
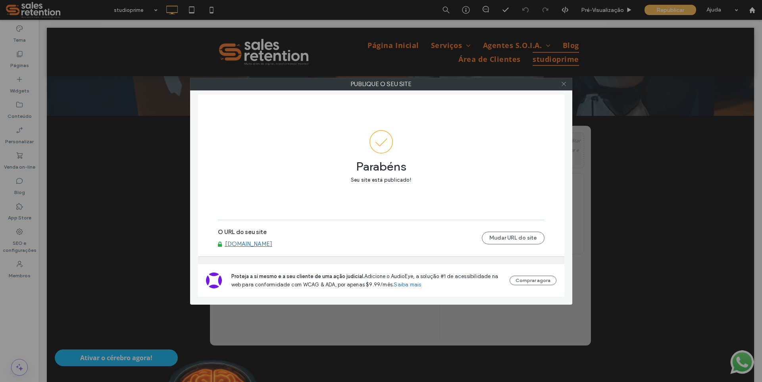
click at [563, 85] on icon at bounding box center [564, 84] width 6 height 6
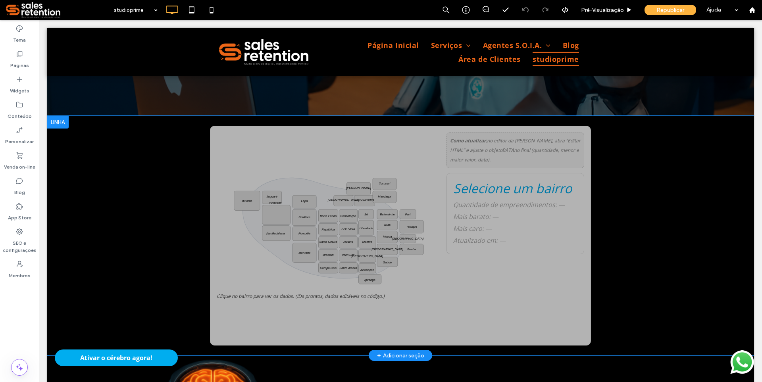
click at [440, 225] on aside "Como atualizar: no editor da Duda, abra “Editar HTML” e ajuste o objeto DATA no…" at bounding box center [512, 236] width 144 height 206
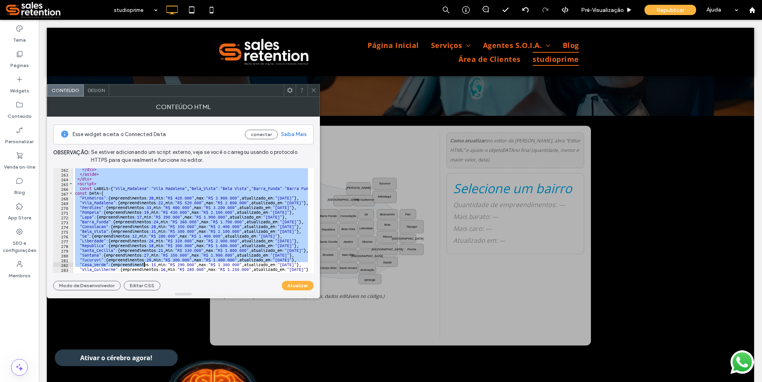
scroll to position [1306, 0]
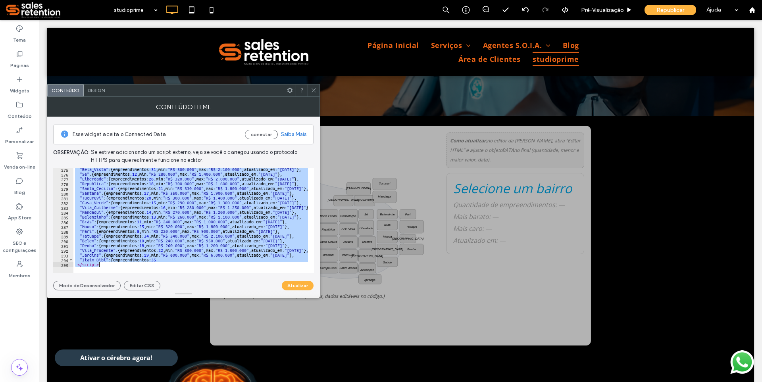
drag, startPoint x: 110, startPoint y: 190, endPoint x: 164, endPoint y: 350, distance: 169.2
type textarea "**********"
paste textarea "Cursor at row 295"
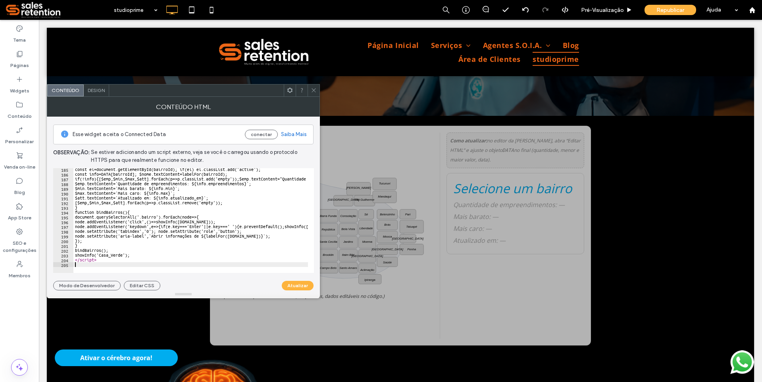
scroll to position [877, 0]
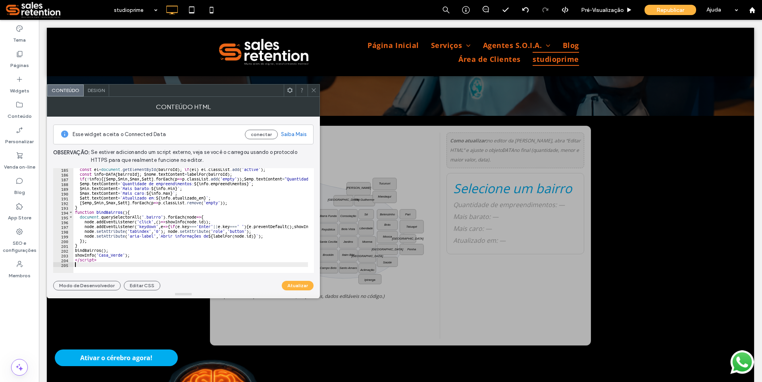
click at [296, 292] on div at bounding box center [183, 294] width 273 height 8
click at [298, 288] on button "Atualizar" at bounding box center [298, 286] width 32 height 10
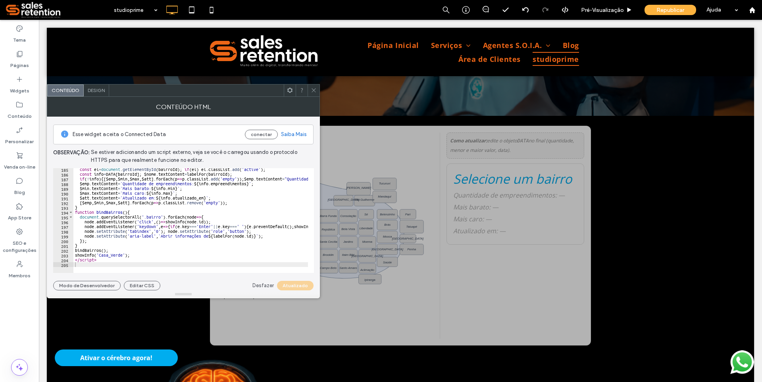
click at [315, 92] on icon at bounding box center [314, 90] width 6 height 6
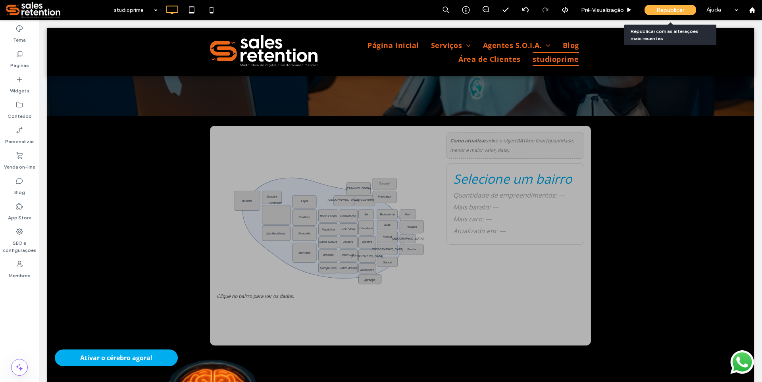
click at [669, 9] on span "Republicar" at bounding box center [670, 10] width 28 height 7
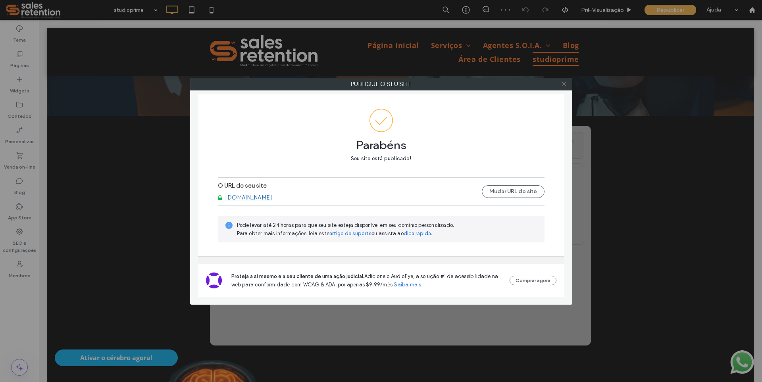
click at [565, 83] on icon at bounding box center [564, 84] width 6 height 6
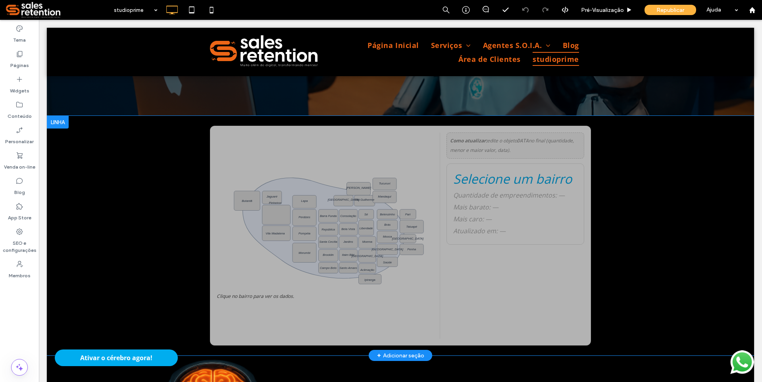
click at [357, 207] on icon "Mapa interativo de São Paulo por bairros" at bounding box center [323, 228] width 161 height 100
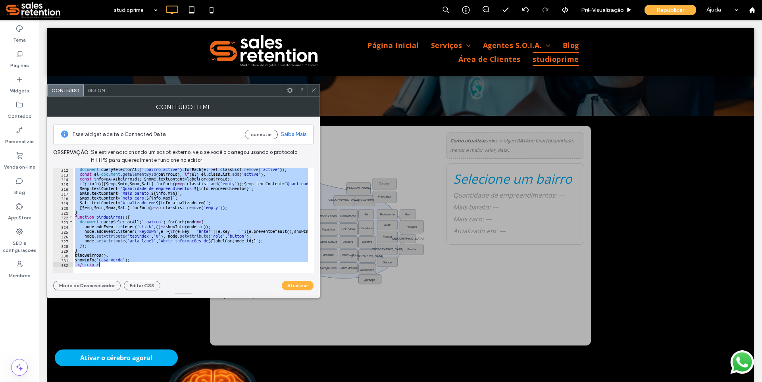
scroll to position [1482, 0]
drag, startPoint x: 111, startPoint y: 190, endPoint x: 178, endPoint y: 327, distance: 152.9
type textarea "**********"
paste textarea "Cursor at row 332"
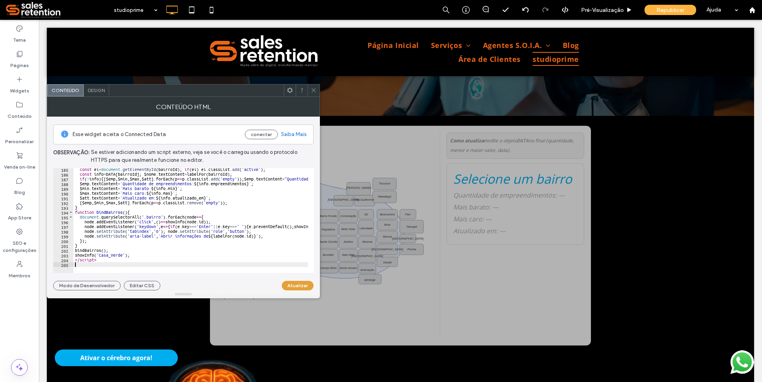
click at [298, 283] on button "Atualizar" at bounding box center [298, 286] width 32 height 10
click at [389, 156] on icon "Pinheiros Vila Madalena Perdizes Pompéia Lapa Barra Funda Consolação [GEOGRAPHI…" at bounding box center [325, 211] width 217 height 156
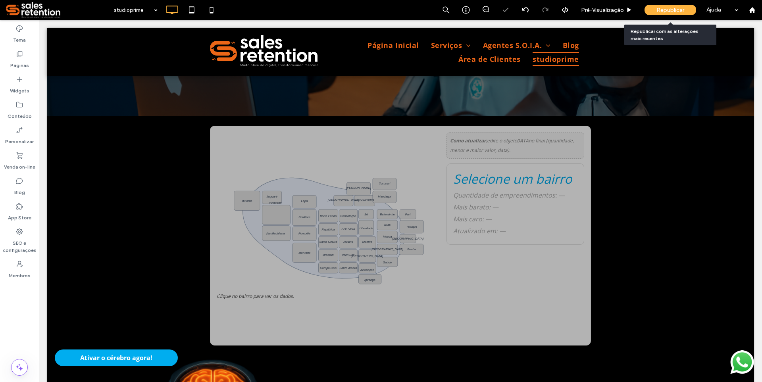
click at [668, 8] on span "Republicar" at bounding box center [670, 10] width 28 height 7
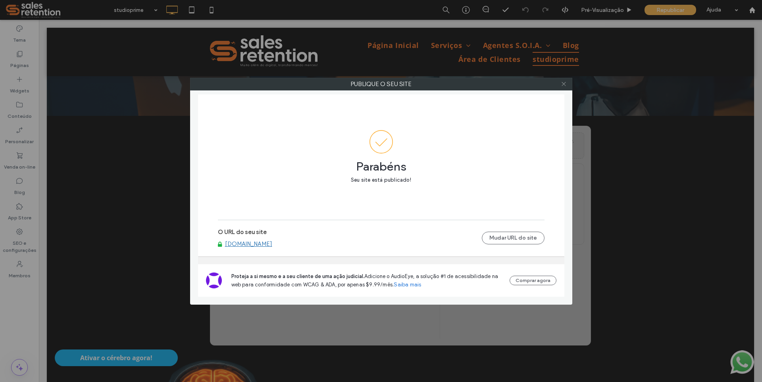
drag, startPoint x: 563, startPoint y: 84, endPoint x: 556, endPoint y: 90, distance: 9.5
click at [563, 84] on icon at bounding box center [564, 84] width 6 height 6
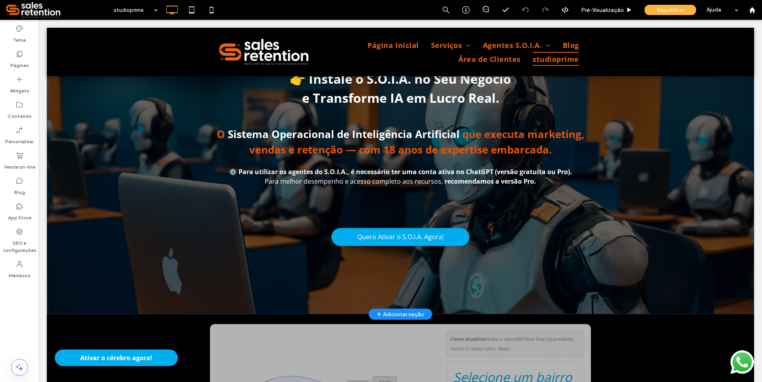
scroll to position [0, 0]
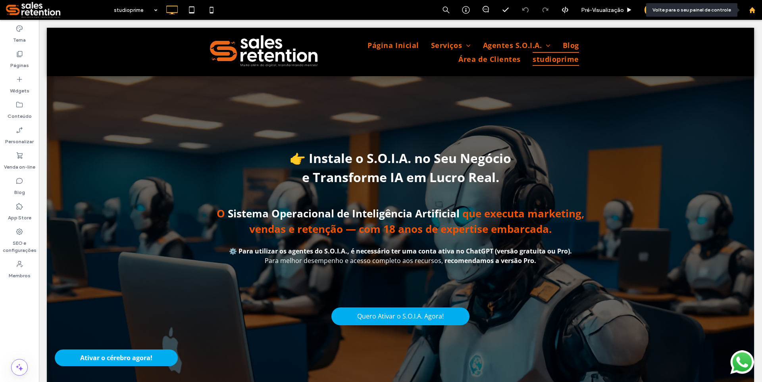
click at [749, 10] on icon at bounding box center [752, 10] width 7 height 7
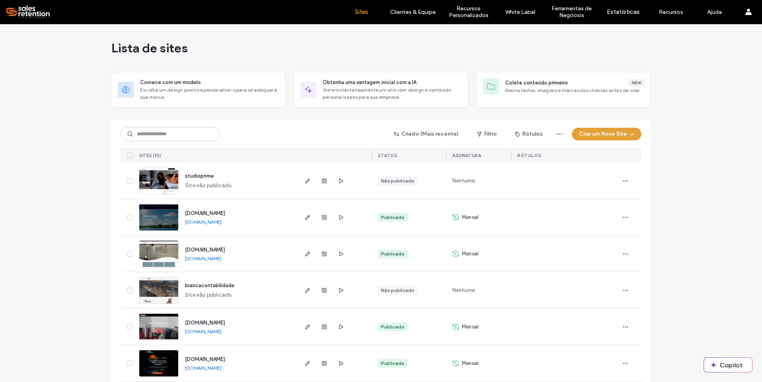
click at [599, 137] on button "Criar um Novo Site" at bounding box center [606, 134] width 69 height 13
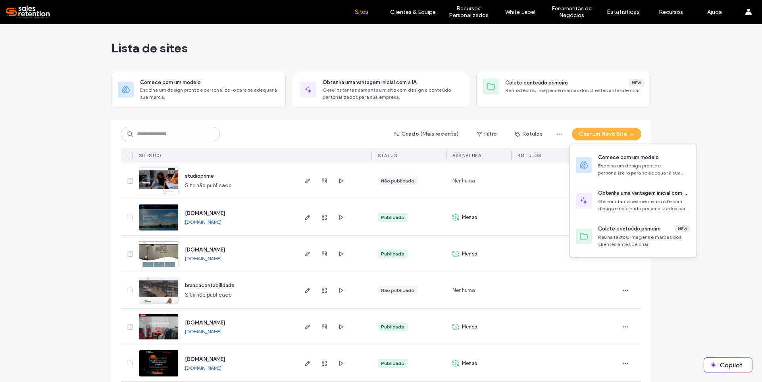
click at [542, 186] on div at bounding box center [564, 180] width 95 height 17
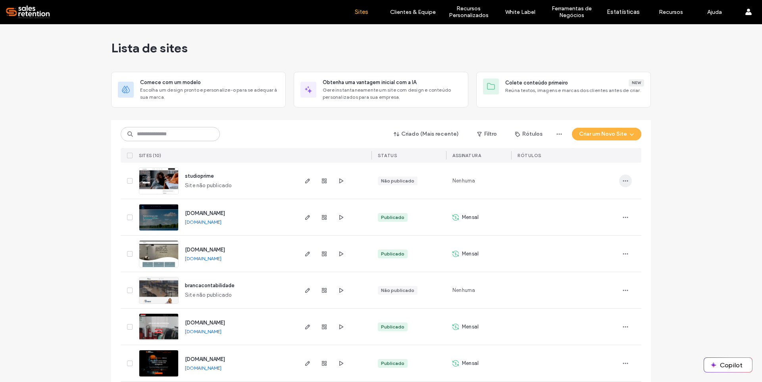
click at [622, 182] on icon "button" at bounding box center [625, 181] width 6 height 6
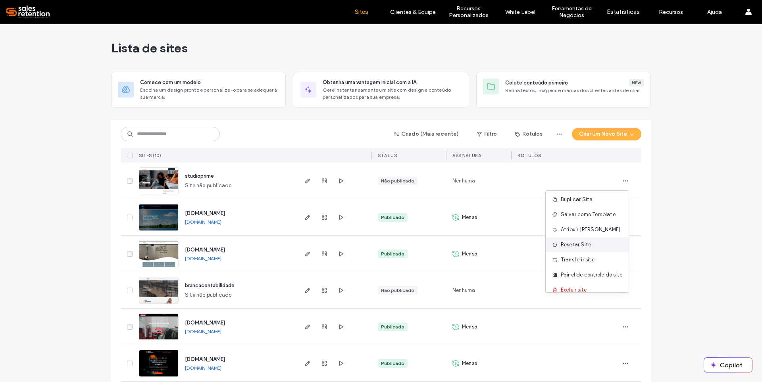
scroll to position [25, 0]
click at [577, 270] on span "Painel de controle do site" at bounding box center [591, 267] width 61 height 8
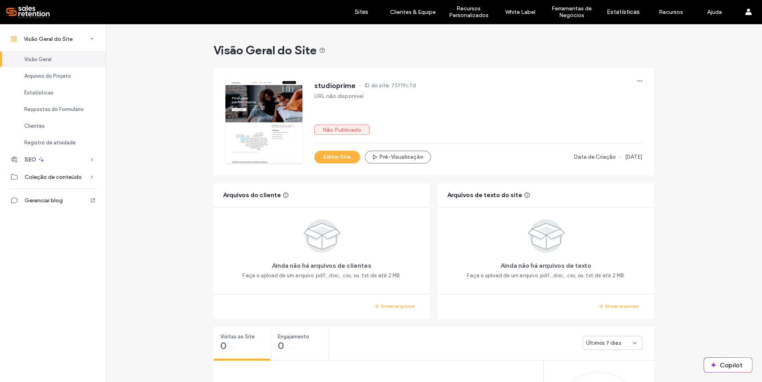
click at [257, 145] on div at bounding box center [263, 121] width 77 height 83
click at [338, 156] on button "Editar Site" at bounding box center [337, 157] width 46 height 13
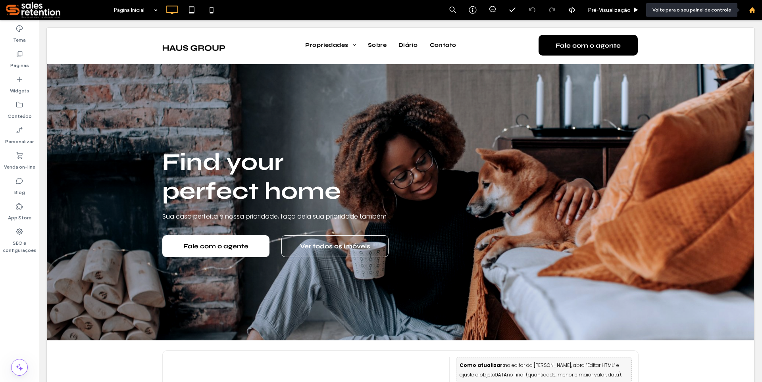
click at [754, 10] on use at bounding box center [752, 10] width 6 height 6
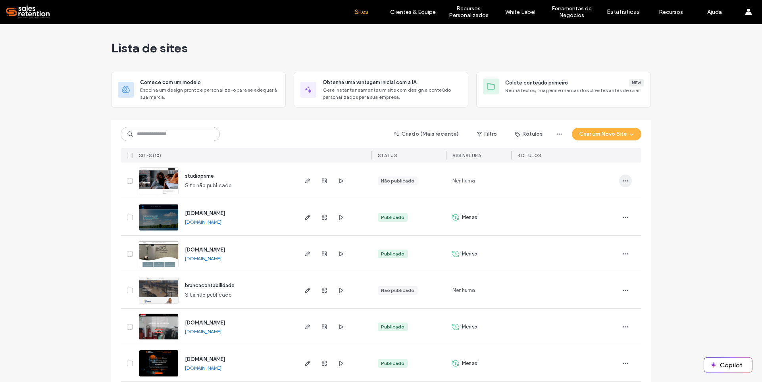
click at [622, 181] on icon "button" at bounding box center [625, 181] width 6 height 6
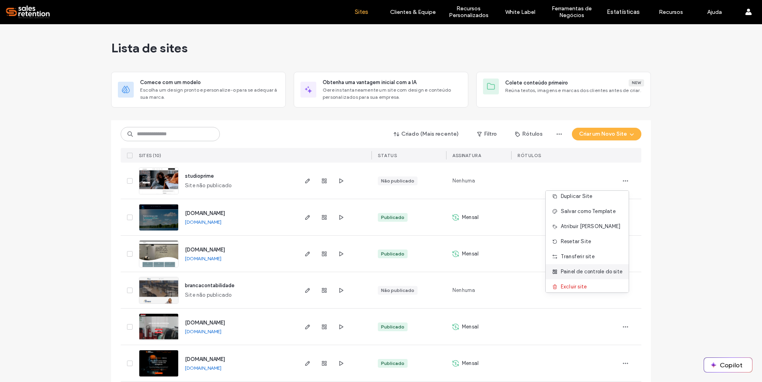
scroll to position [25, 0]
click at [588, 279] on div "Excluir site" at bounding box center [587, 281] width 83 height 15
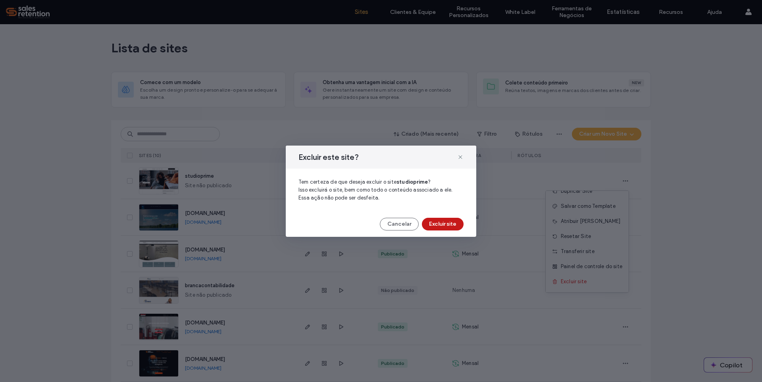
click at [449, 218] on button "Excluir site" at bounding box center [443, 224] width 42 height 13
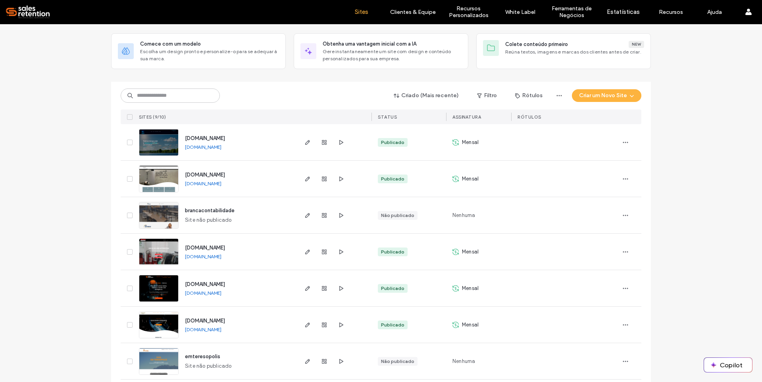
scroll to position [0, 0]
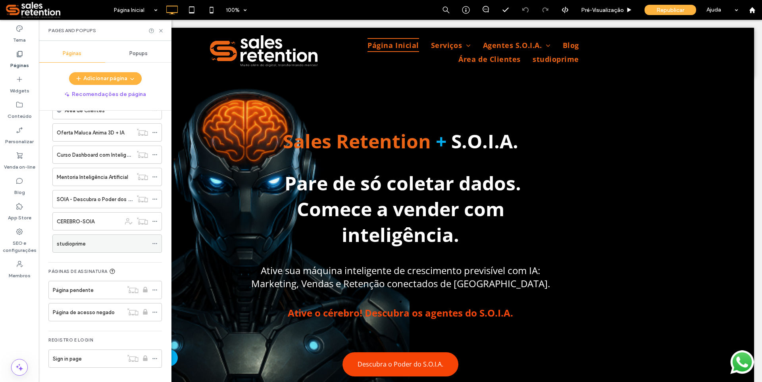
click at [159, 243] on div at bounding box center [157, 244] width 10 height 12
click at [156, 243] on icon at bounding box center [155, 244] width 6 height 6
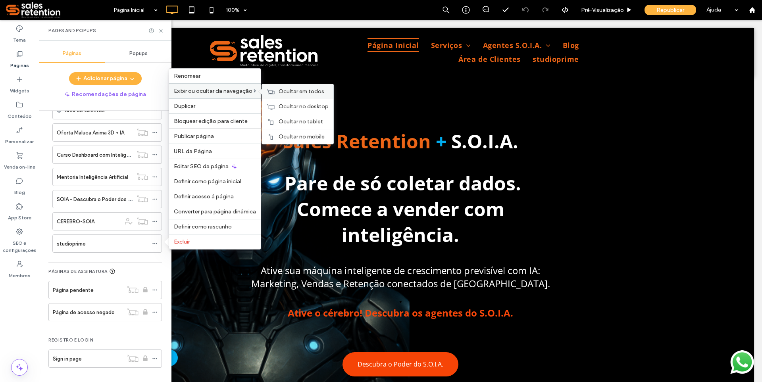
click at [281, 87] on div "Ocultar em todos" at bounding box center [297, 91] width 71 height 15
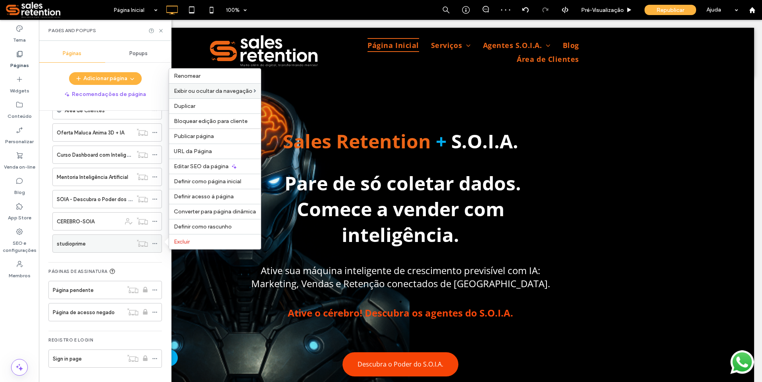
click at [84, 242] on label "studioprime" at bounding box center [71, 244] width 29 height 14
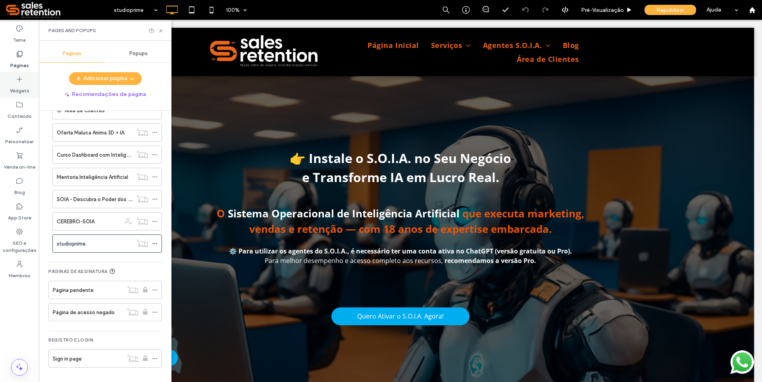
click at [9, 86] on div "Widgets" at bounding box center [19, 84] width 39 height 25
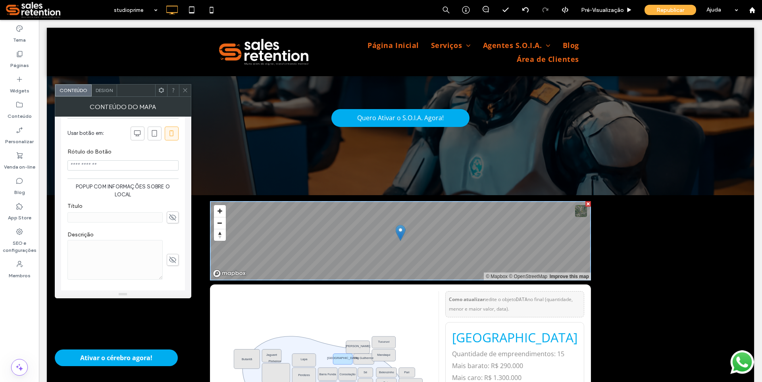
scroll to position [184, 0]
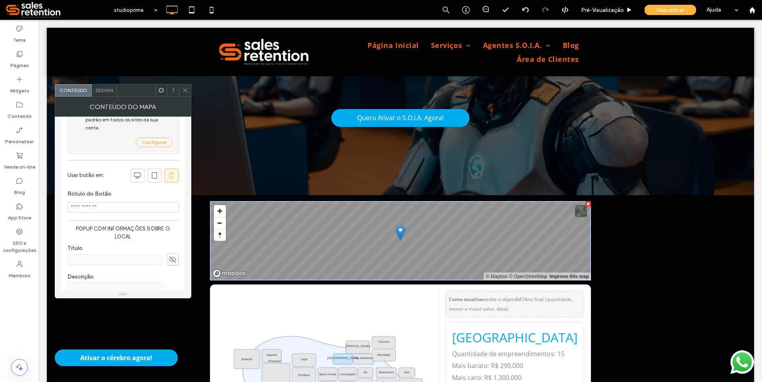
click at [399, 234] on div at bounding box center [401, 233] width 10 height 16
click at [186, 90] on icon at bounding box center [185, 90] width 6 height 6
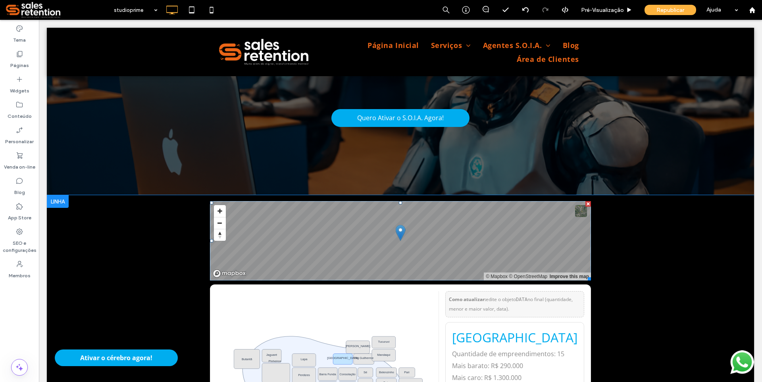
click at [250, 268] on span at bounding box center [400, 240] width 381 height 79
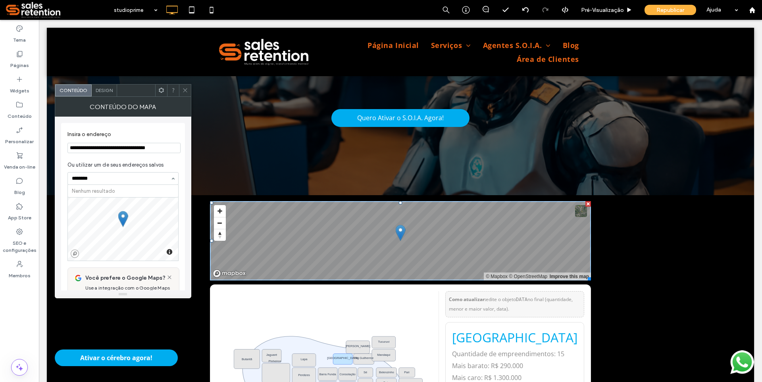
type input "*********"
click at [113, 148] on input "**********" at bounding box center [123, 148] width 113 height 10
type input "**********"
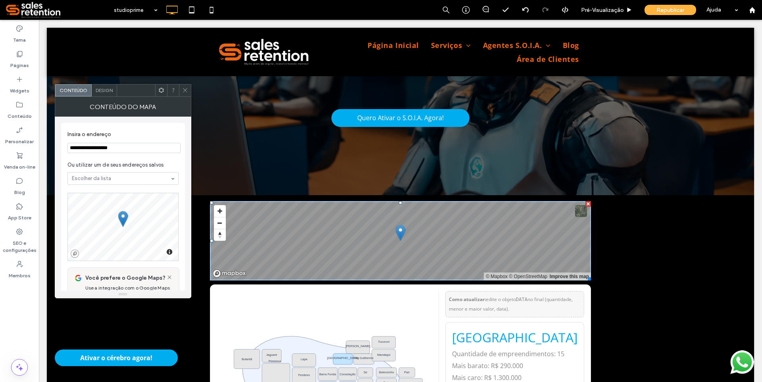
click at [192, 301] on div "© Mapbox © OpenStreetMap Improve this map Pinheiros Vila Madalena [GEOGRAPHIC_D…" at bounding box center [400, 354] width 707 height 319
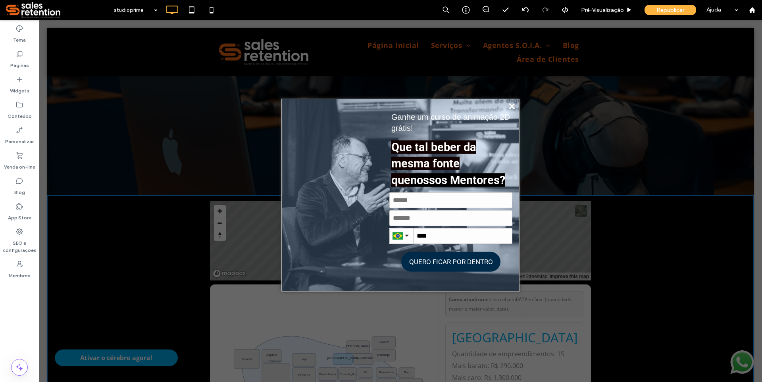
click at [507, 104] on button "Fechar" at bounding box center [512, 106] width 10 height 10
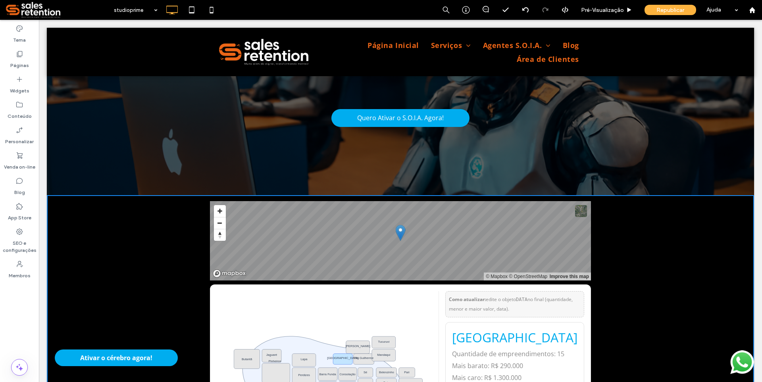
click at [432, 307] on div "© Mapbox © OpenStreetMap Improve this map Pinheiros Vila Madalena [GEOGRAPHIC_D…" at bounding box center [400, 354] width 381 height 307
click at [578, 214] on button at bounding box center [581, 211] width 12 height 12
click at [578, 216] on button at bounding box center [581, 211] width 12 height 12
click at [348, 314] on icon "Pinheiros Vila Madalena Perdizes Pompéia Lapa Barra Funda Consolação [GEOGRAPHI…" at bounding box center [324, 368] width 215 height 155
drag, startPoint x: 20, startPoint y: 60, endPoint x: 64, endPoint y: 83, distance: 49.7
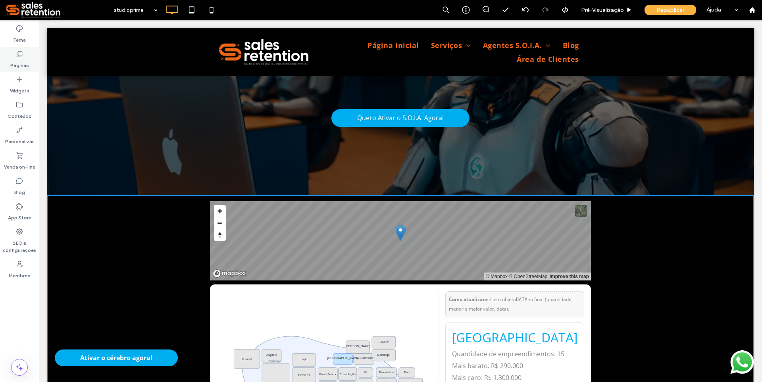
click at [20, 60] on label "Páginas" at bounding box center [19, 63] width 19 height 11
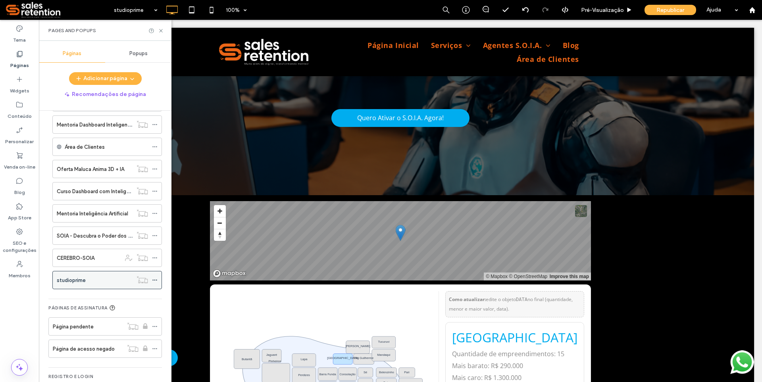
scroll to position [555, 0]
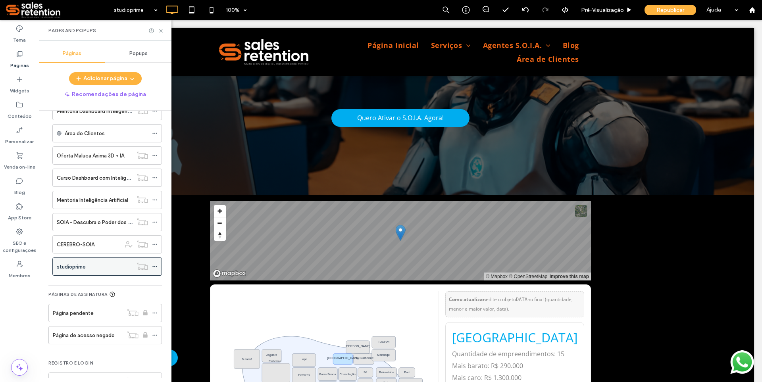
click at [156, 263] on span at bounding box center [155, 267] width 6 height 12
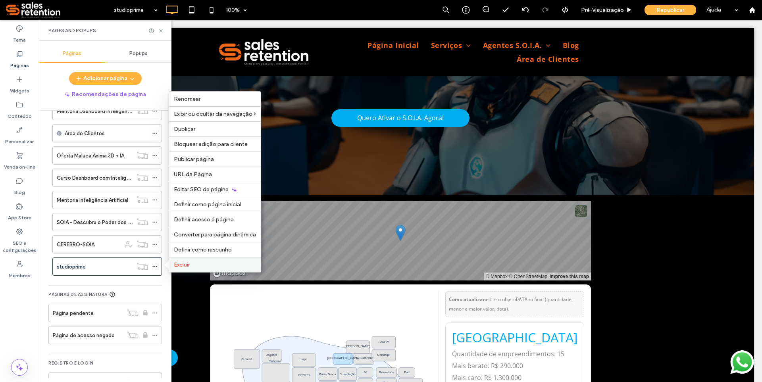
click at [188, 263] on span "Excluir" at bounding box center [182, 264] width 16 height 7
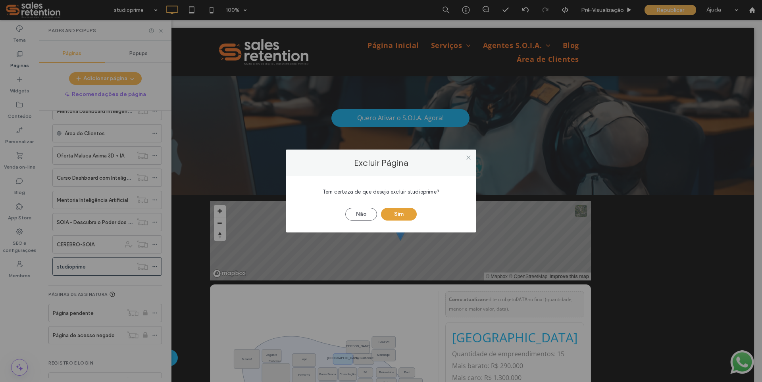
click at [398, 213] on button "Sim" at bounding box center [399, 214] width 36 height 13
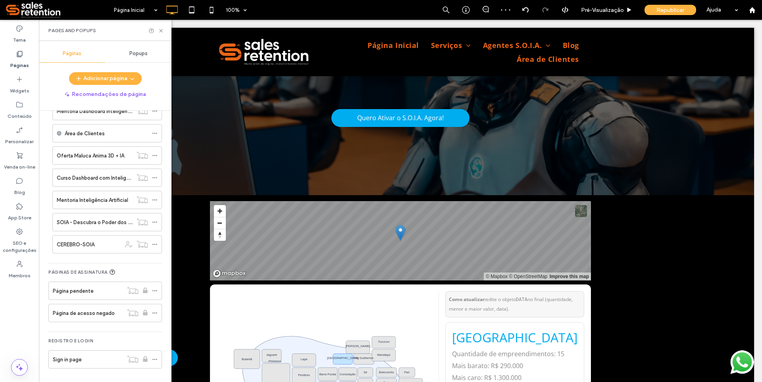
click at [161, 28] on div at bounding box center [381, 191] width 762 height 382
click at [162, 31] on icon at bounding box center [161, 31] width 6 height 6
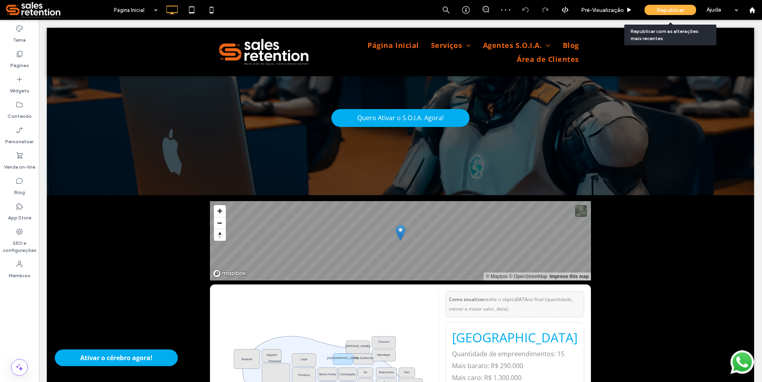
click at [663, 10] on span "Republicar" at bounding box center [670, 10] width 28 height 7
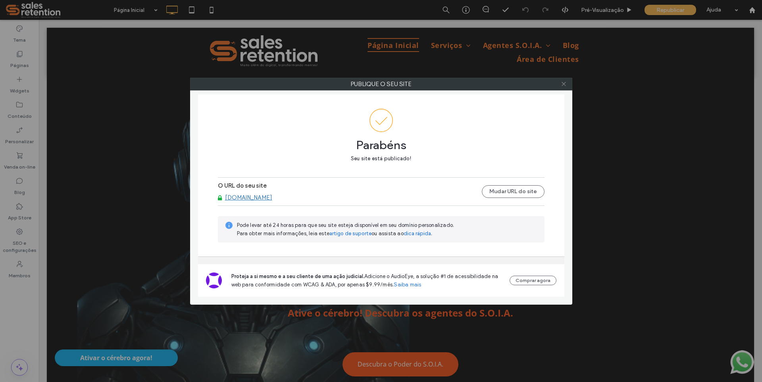
click at [565, 85] on use at bounding box center [563, 84] width 4 height 4
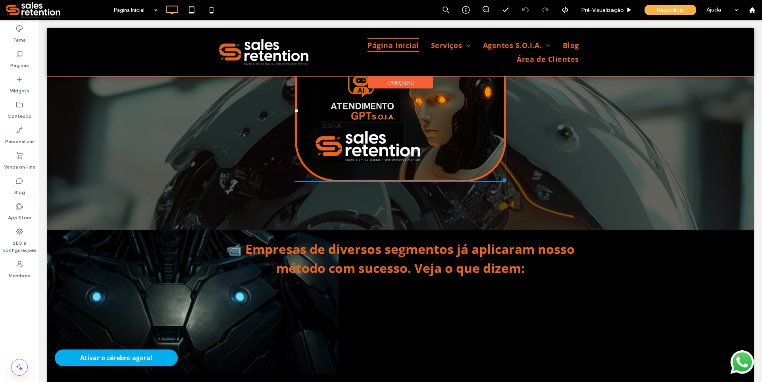
scroll to position [3333, 0]
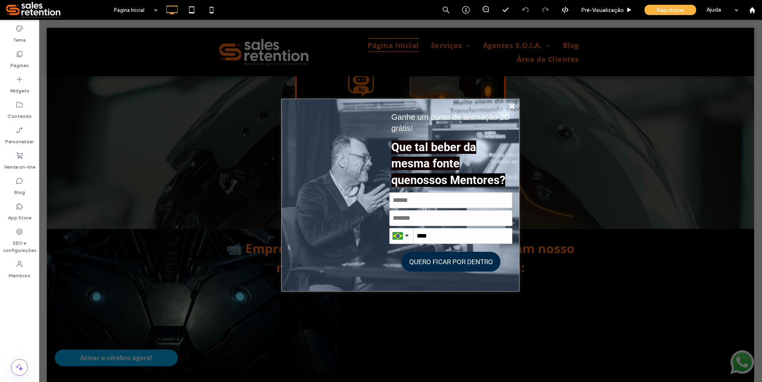
click at [511, 106] on icon "Fechar" at bounding box center [512, 106] width 6 height 6
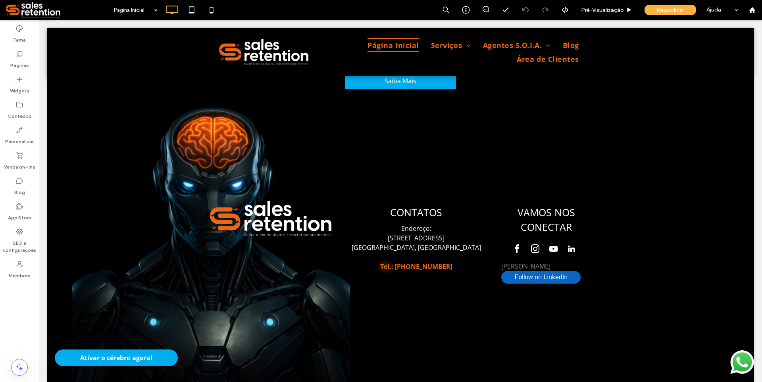
scroll to position [5192, 0]
